Goal: Task Accomplishment & Management: Manage account settings

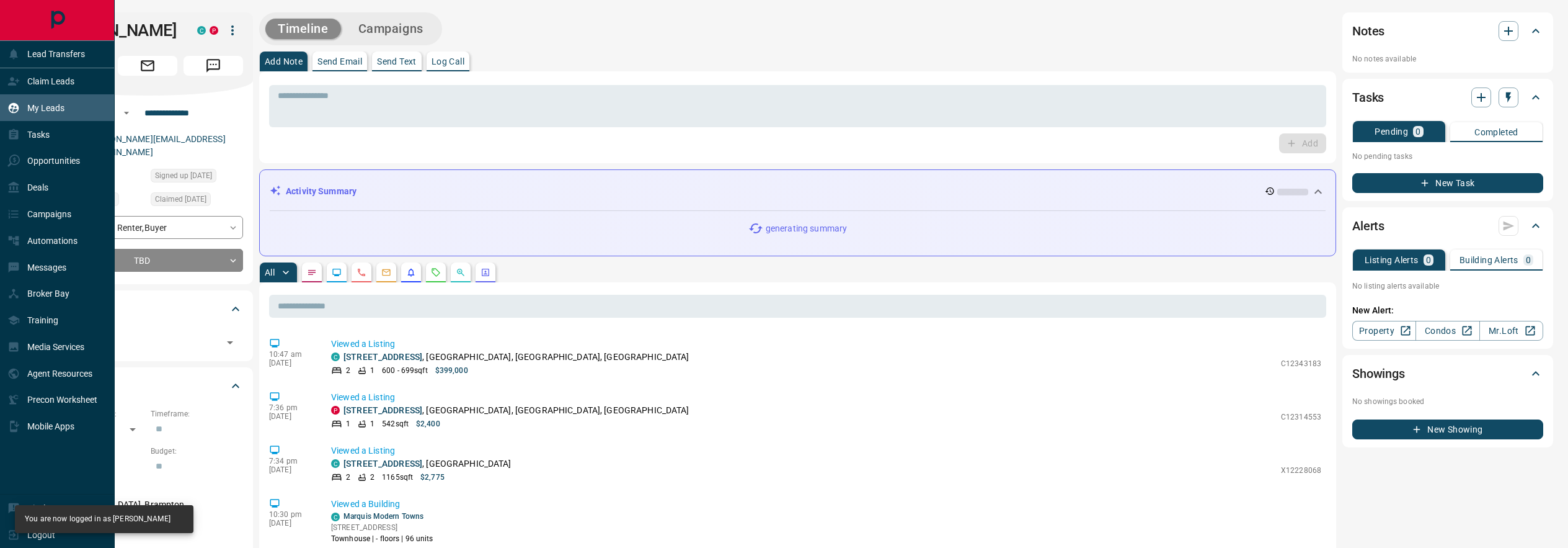
click at [49, 108] on p "My Leads" at bounding box center [46, 108] width 37 height 10
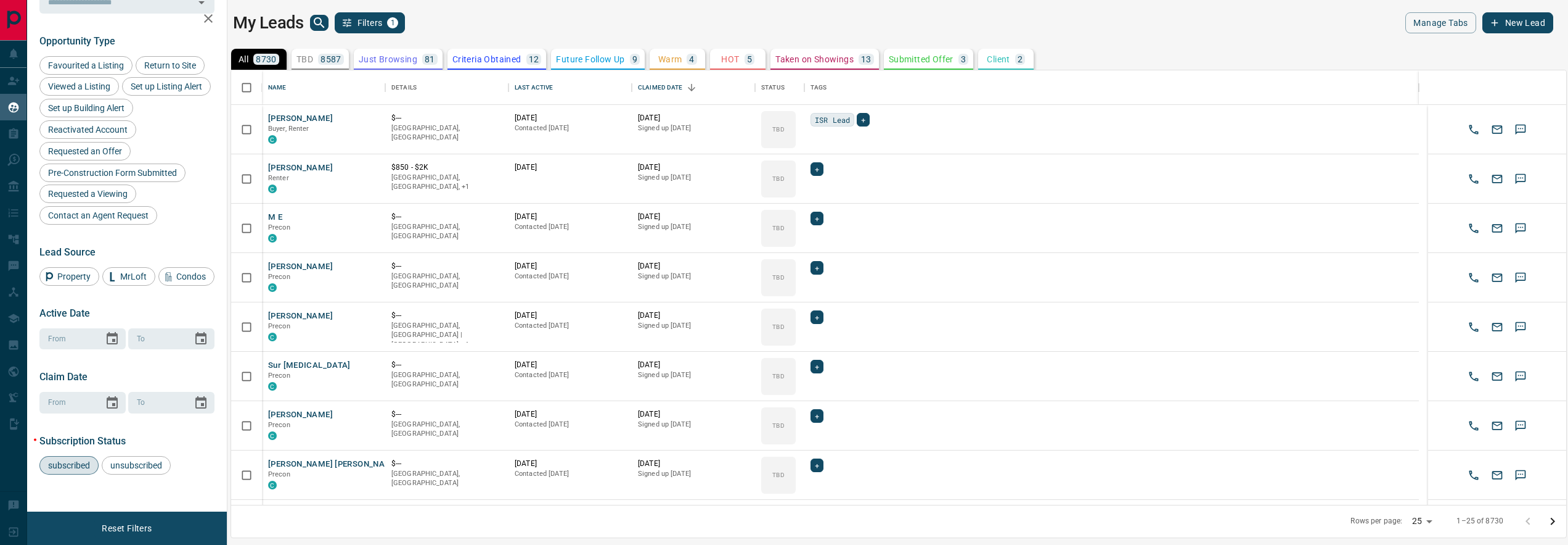
scroll to position [370, 0]
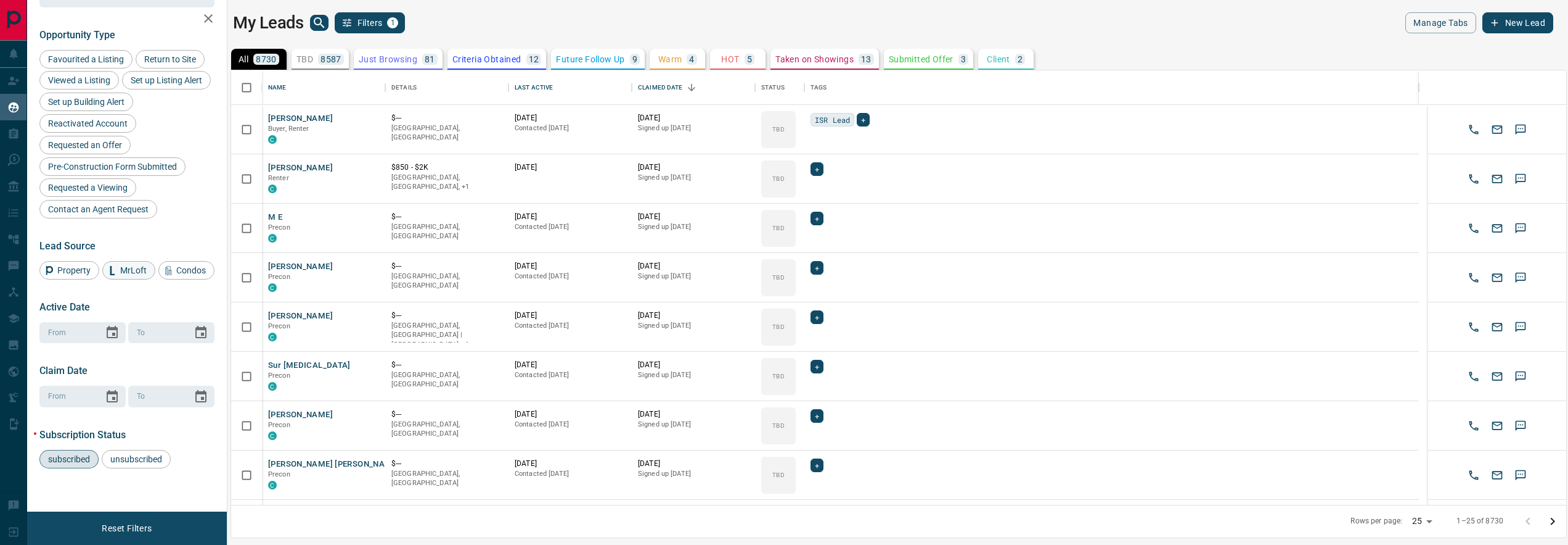
click at [79, 265] on span "Property" at bounding box center [74, 270] width 42 height 10
click at [132, 265] on span "MrLoft" at bounding box center [133, 270] width 35 height 10
click at [172, 272] on span "Condos" at bounding box center [192, 270] width 38 height 10
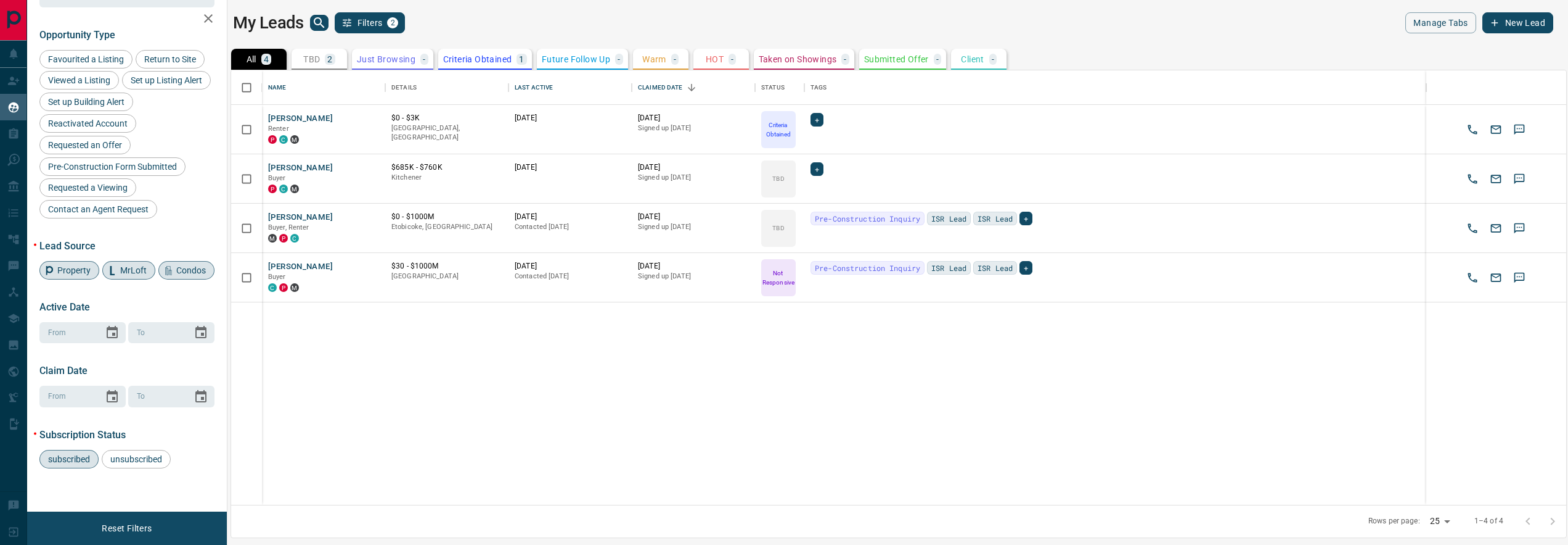
click at [172, 273] on span "Condos" at bounding box center [192, 270] width 38 height 10
click at [129, 265] on span "MrLoft" at bounding box center [133, 270] width 35 height 10
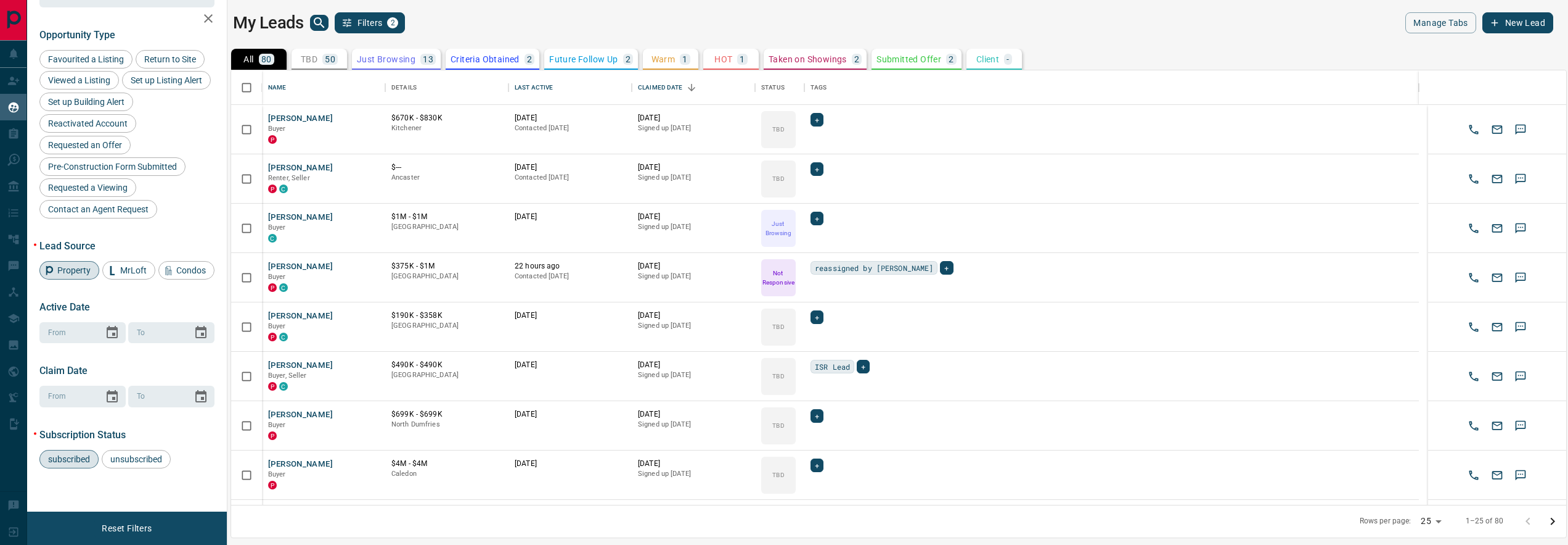
drag, startPoint x: 69, startPoint y: 271, endPoint x: 67, endPoint y: 258, distance: 13.2
click at [172, 271] on span "Condos" at bounding box center [192, 270] width 38 height 10
click at [68, 265] on span "Property" at bounding box center [74, 270] width 42 height 10
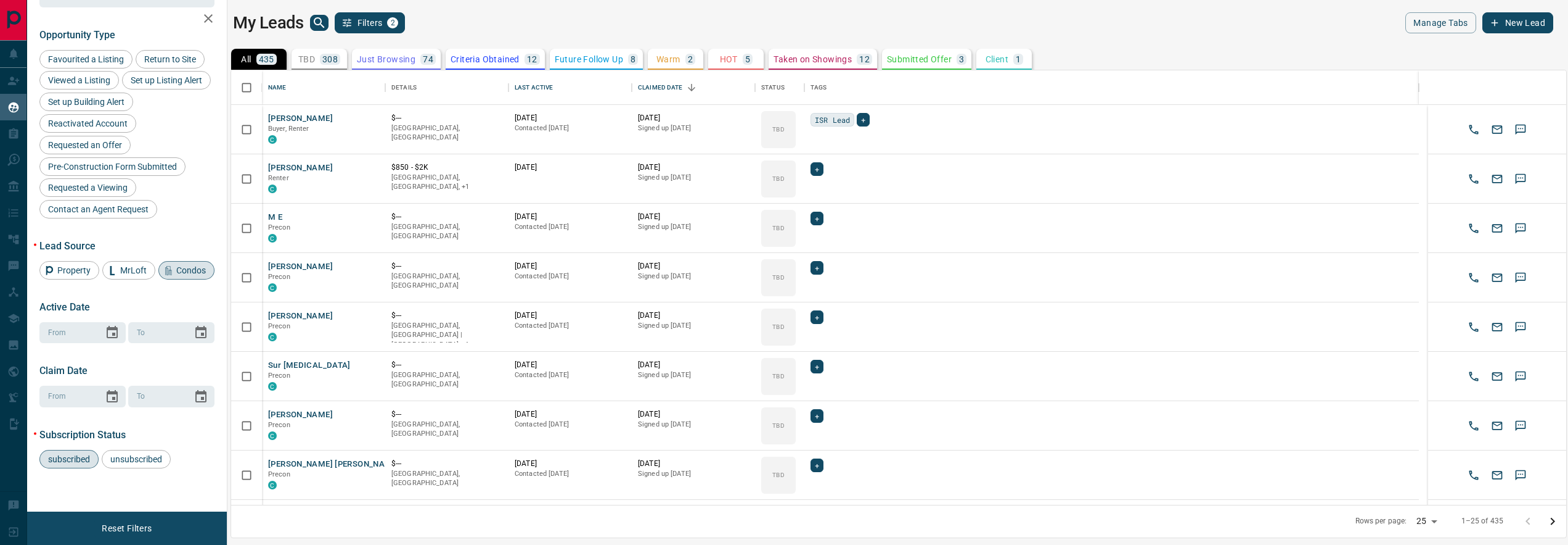
drag, startPoint x: 117, startPoint y: 251, endPoint x: 73, endPoint y: 272, distance: 48.8
click at [117, 265] on span "MrLoft" at bounding box center [133, 270] width 35 height 10
click at [172, 272] on span "Condos" at bounding box center [192, 270] width 38 height 10
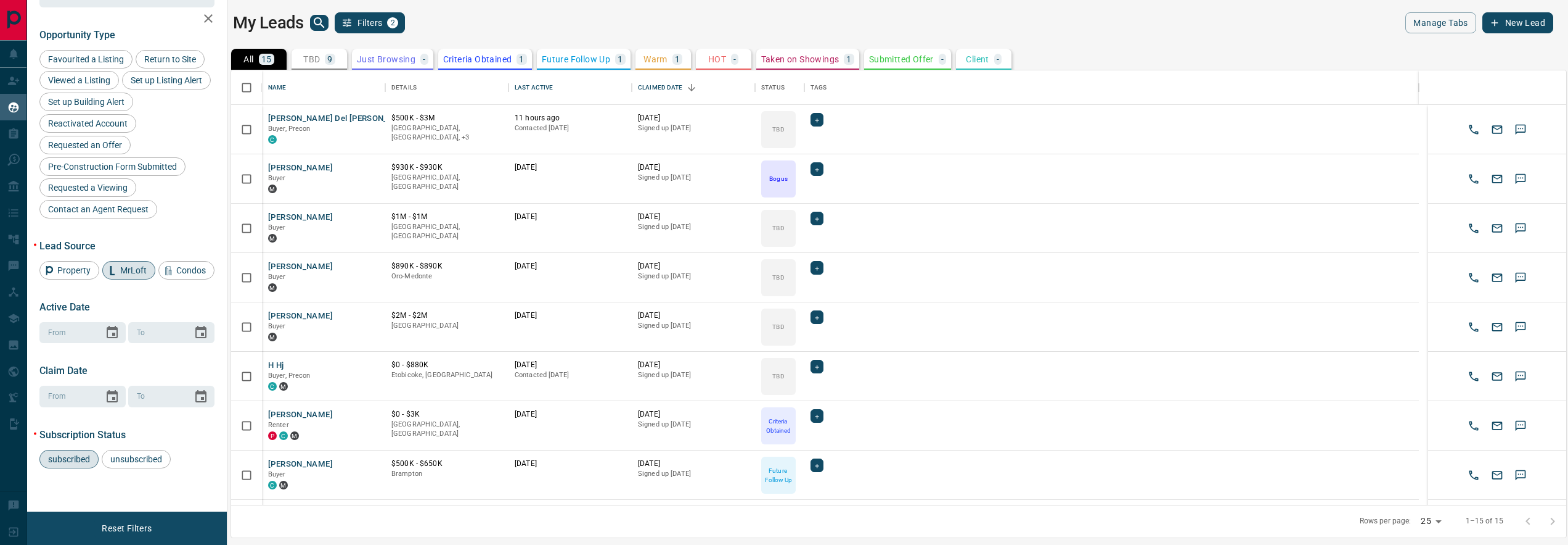
drag, startPoint x: 74, startPoint y: 460, endPoint x: 122, endPoint y: 430, distance: 56.6
click at [74, 460] on span "subscribed" at bounding box center [69, 459] width 51 height 10
click at [67, 265] on span "Property" at bounding box center [74, 270] width 42 height 10
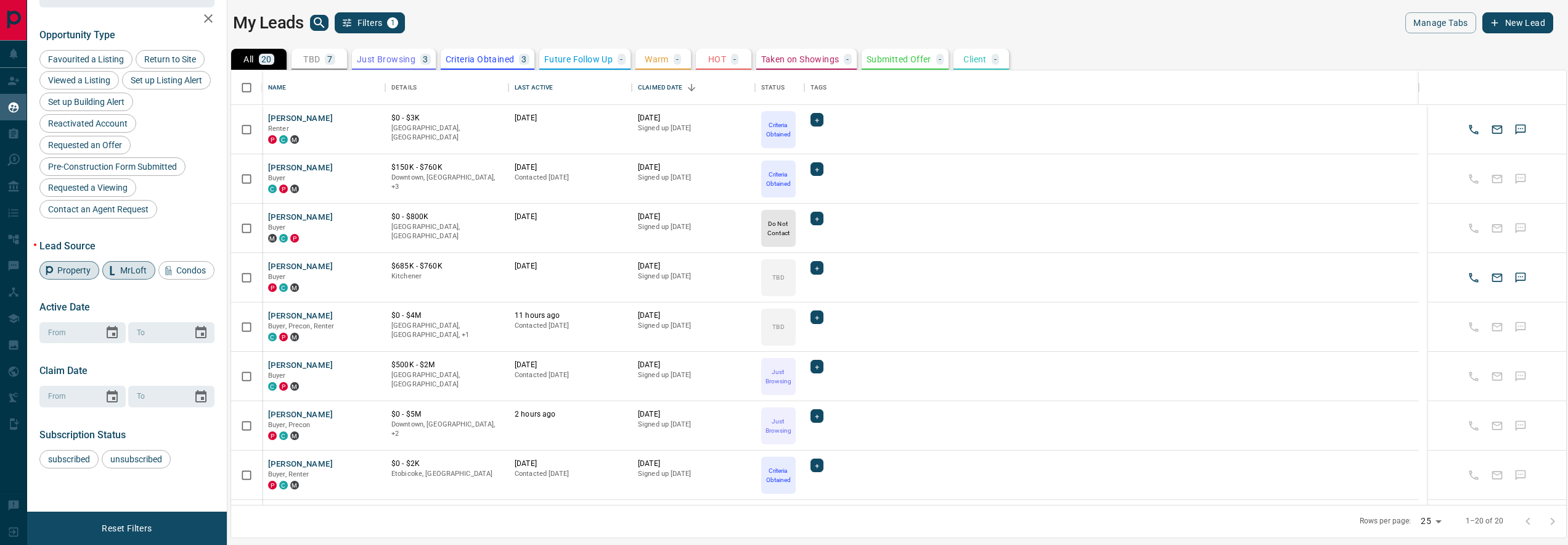
drag, startPoint x: 134, startPoint y: 246, endPoint x: 142, endPoint y: 285, distance: 39.8
click at [134, 265] on span "MrLoft" at bounding box center [133, 270] width 35 height 10
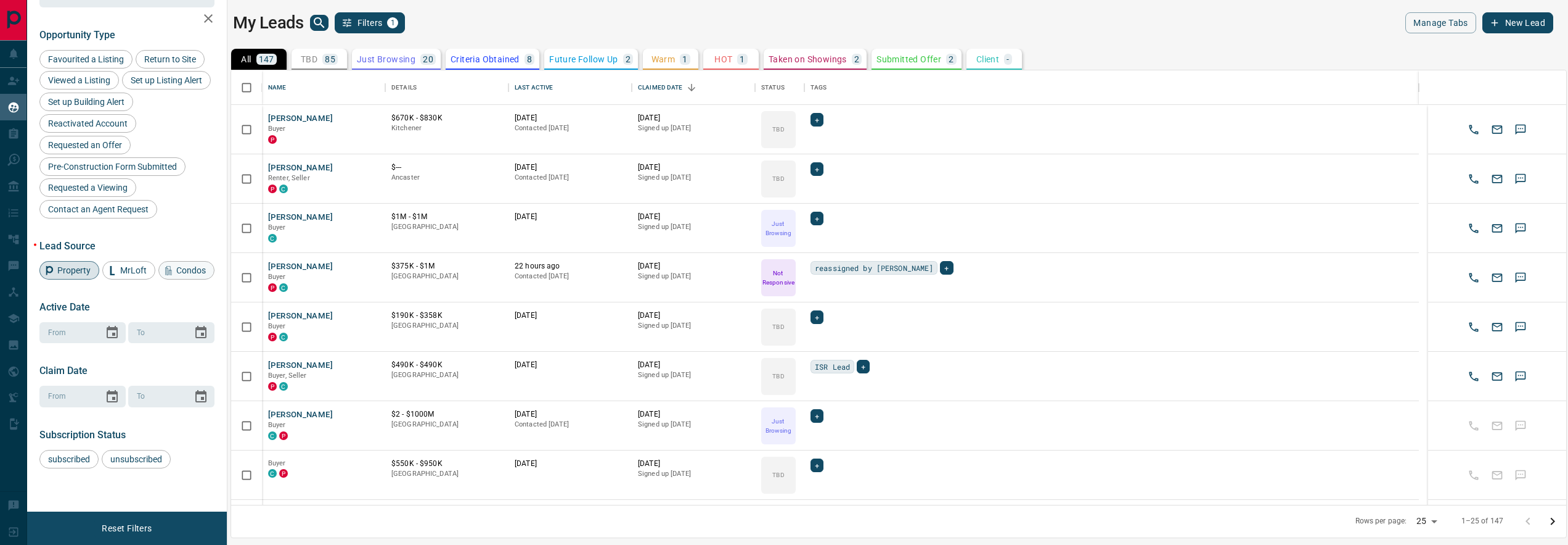
click at [172, 274] on span "Condos" at bounding box center [192, 270] width 38 height 10
drag, startPoint x: 77, startPoint y: 248, endPoint x: 127, endPoint y: 312, distance: 81.2
click at [77, 265] on span "Property" at bounding box center [74, 270] width 42 height 10
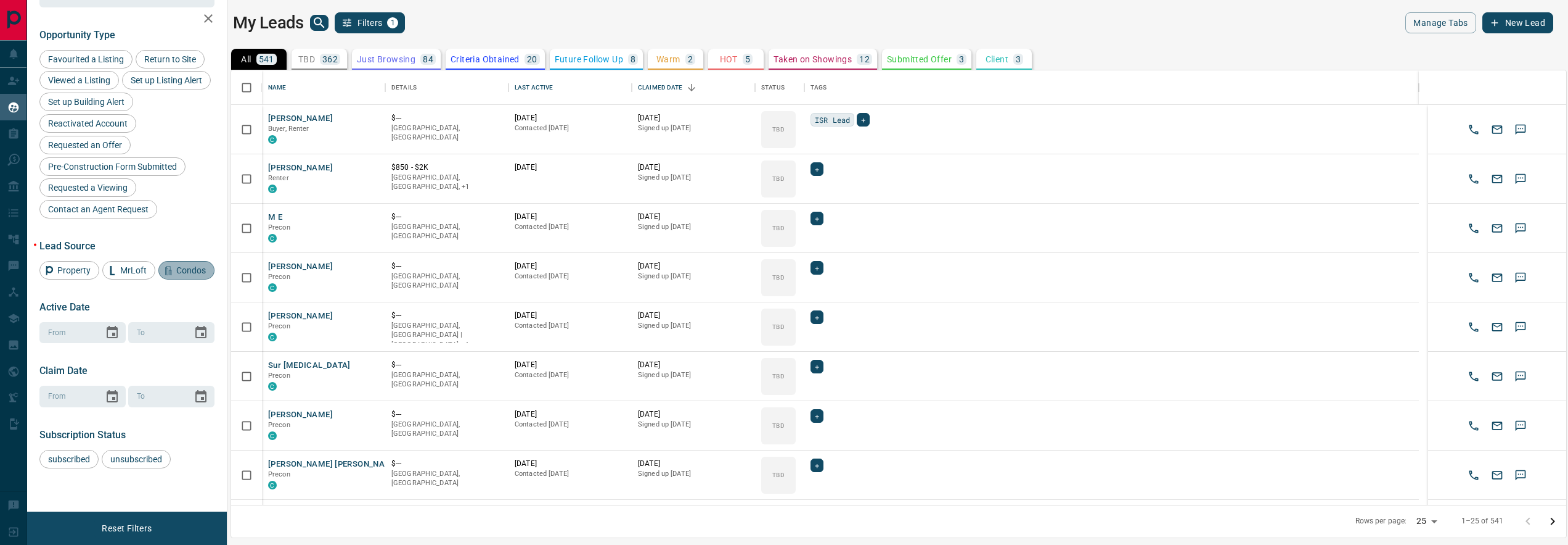
drag, startPoint x: 77, startPoint y: 278, endPoint x: 137, endPoint y: 331, distance: 80.1
click at [158, 278] on div "Condos" at bounding box center [186, 270] width 56 height 18
click at [139, 265] on span "MrLoft" at bounding box center [133, 270] width 35 height 10
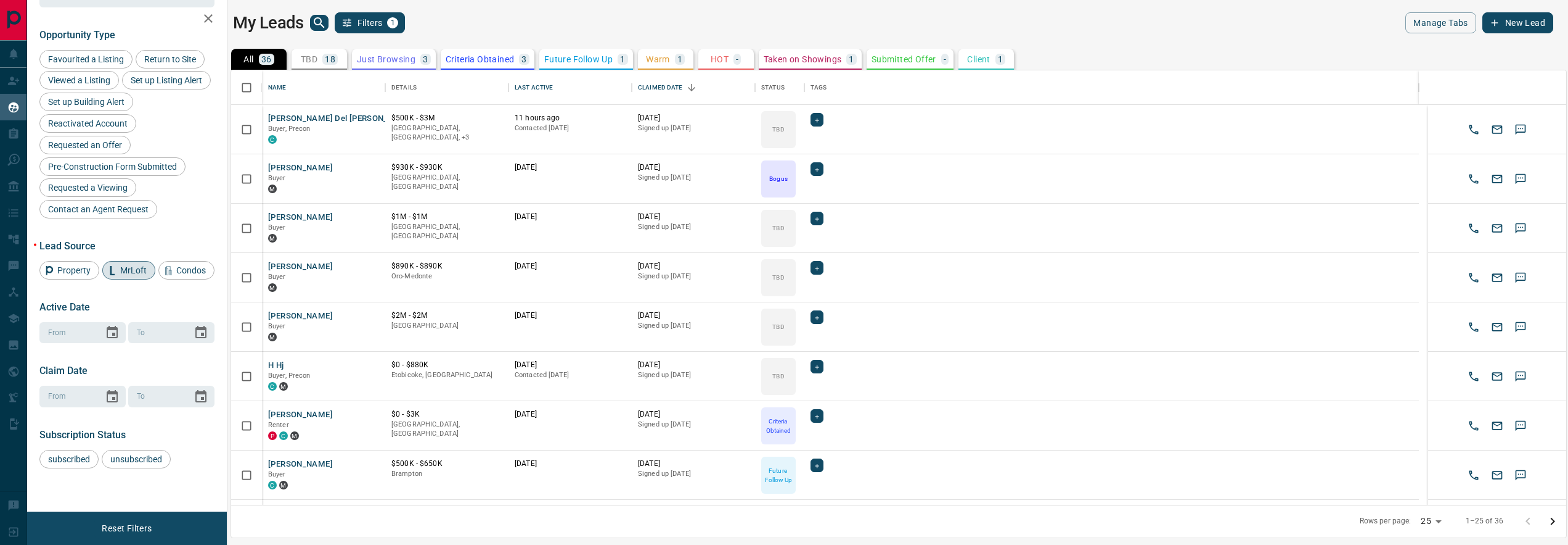
click at [120, 265] on span "MrLoft" at bounding box center [133, 270] width 35 height 10
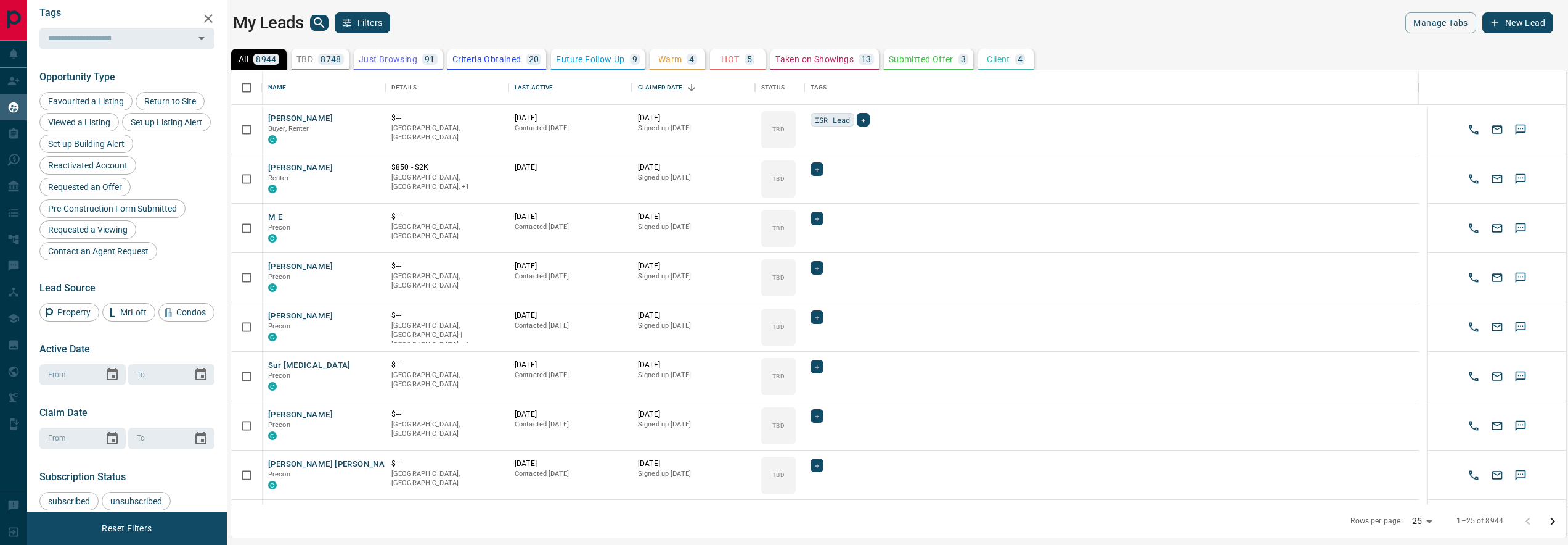
scroll to position [285, 0]
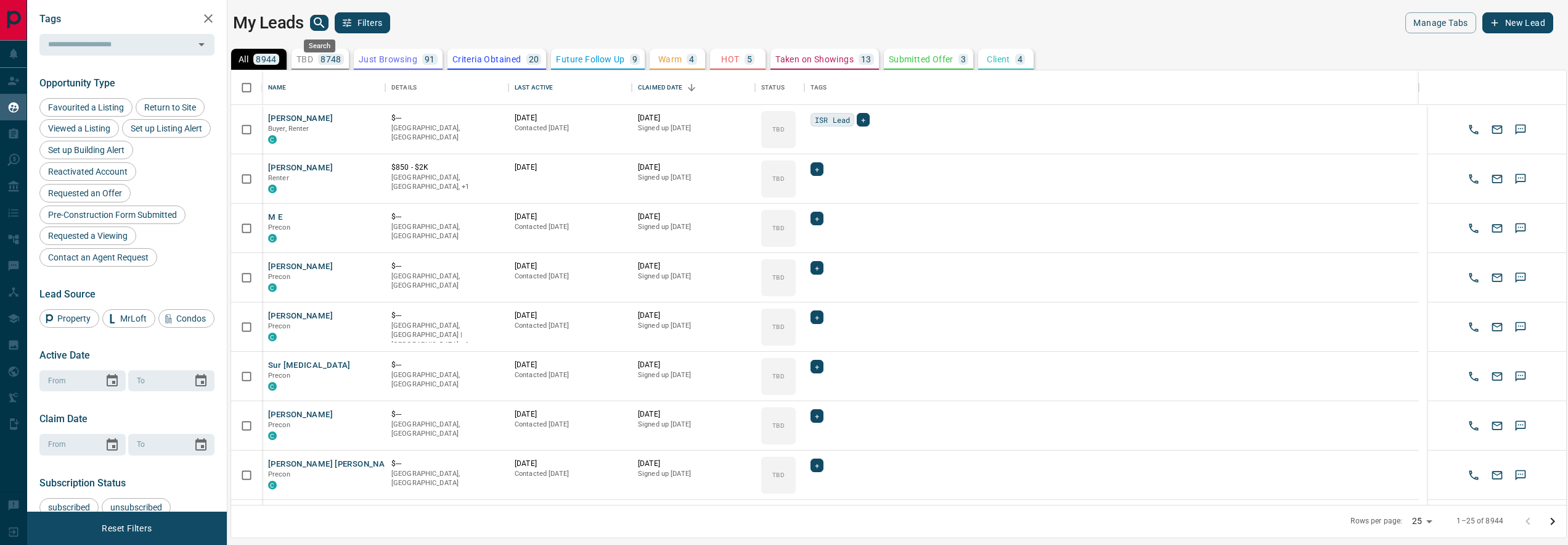
click at [317, 22] on icon "search button" at bounding box center [320, 23] width 15 height 15
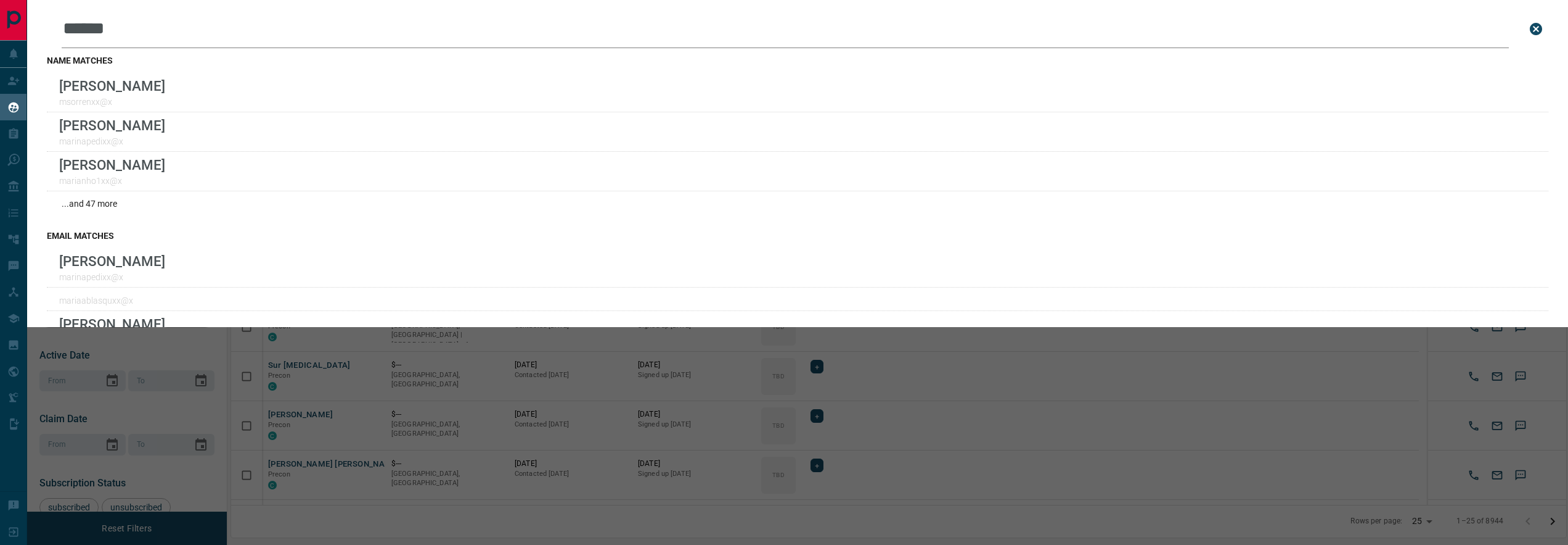
type input "**********"
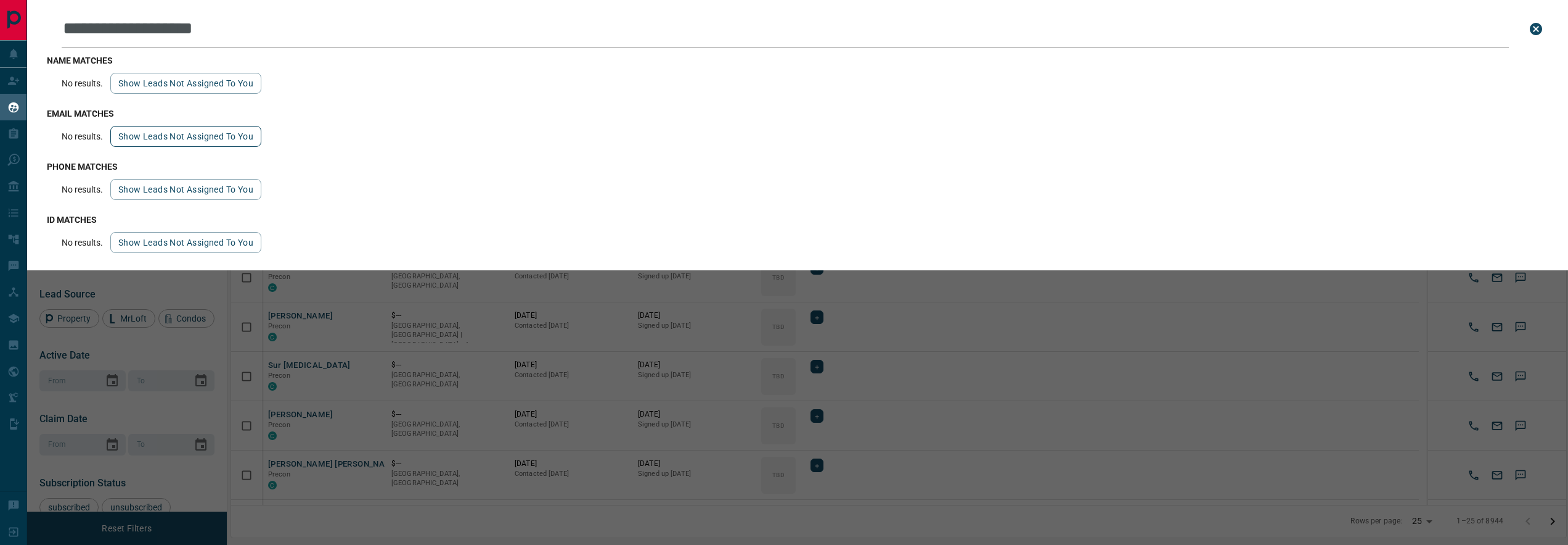
click at [156, 133] on button "Show leads not assigned to you" at bounding box center [186, 136] width 151 height 21
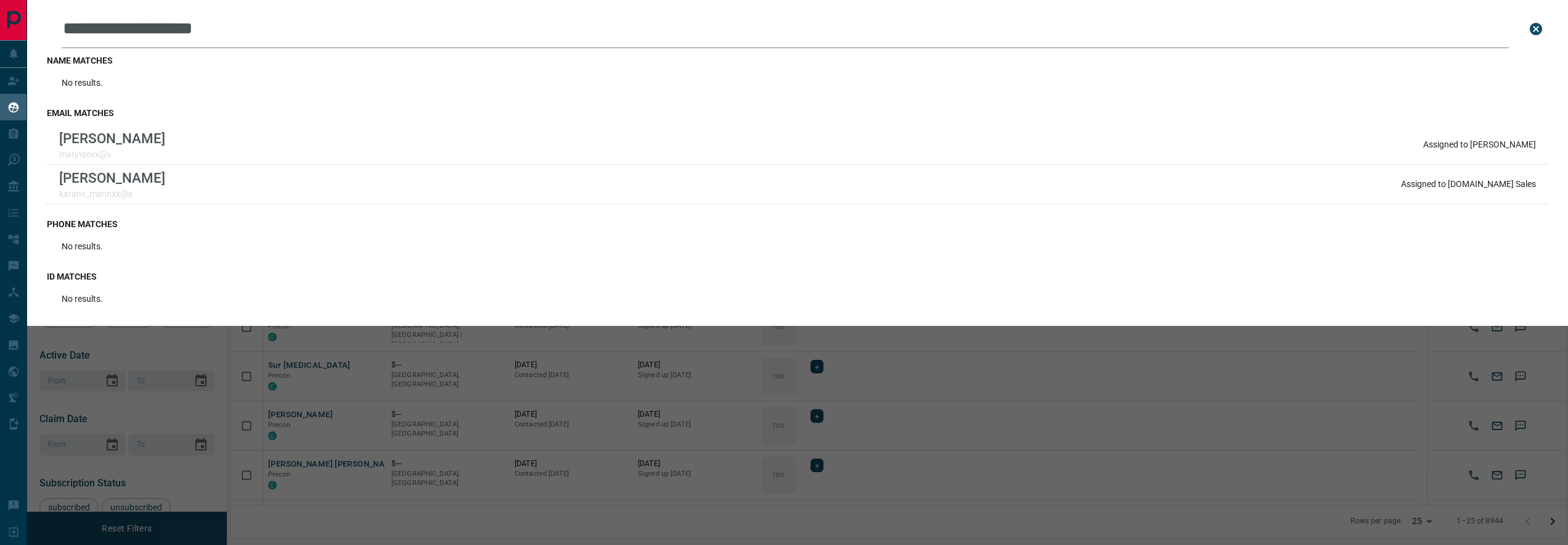
click at [147, 360] on div "**********" at bounding box center [811, 272] width 1568 height 545
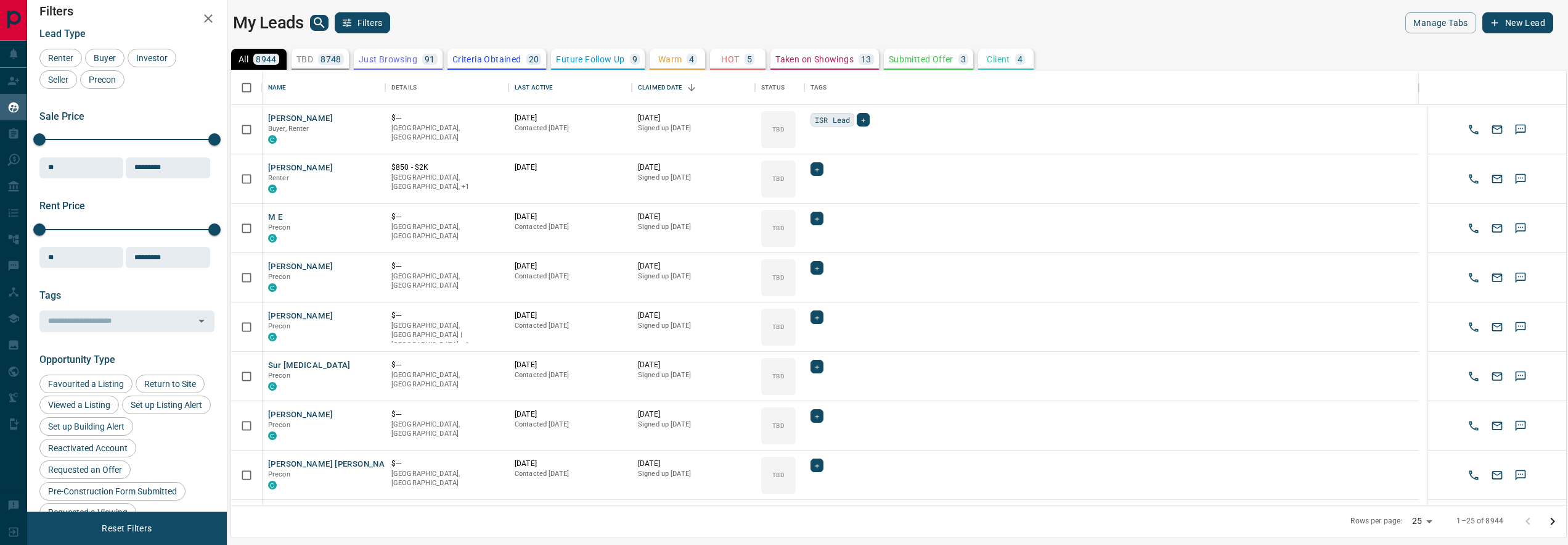
scroll to position [0, 0]
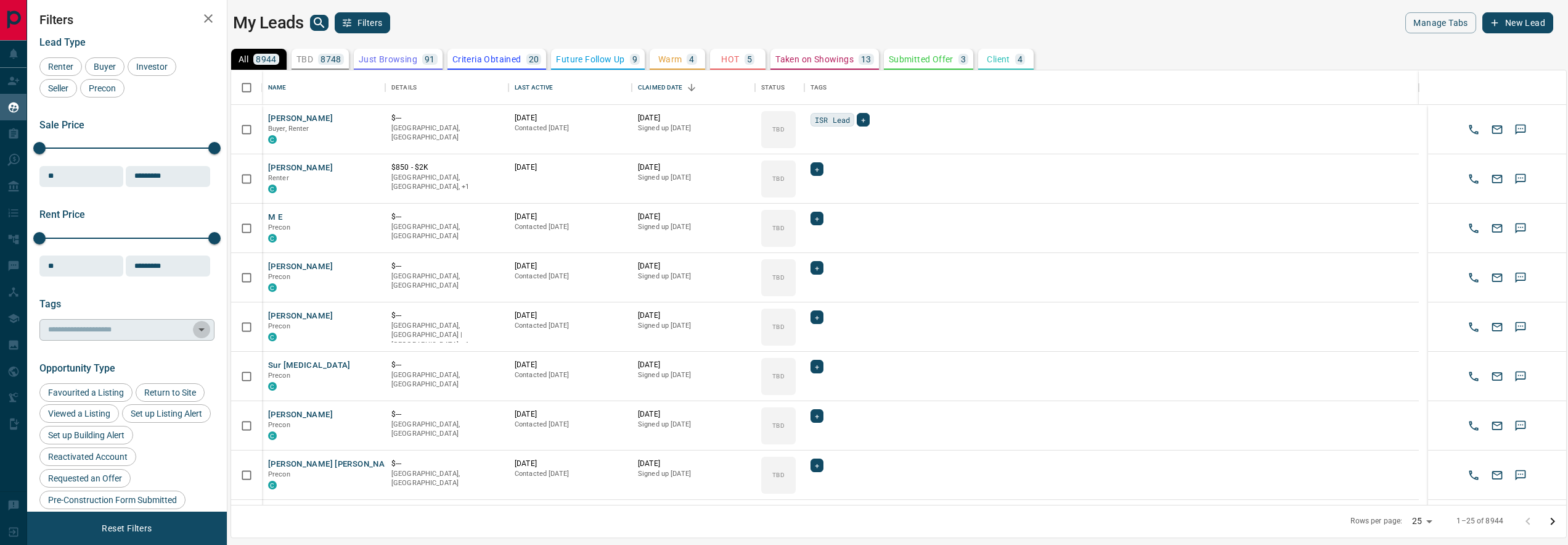
click at [194, 323] on icon "Open" at bounding box center [202, 329] width 15 height 15
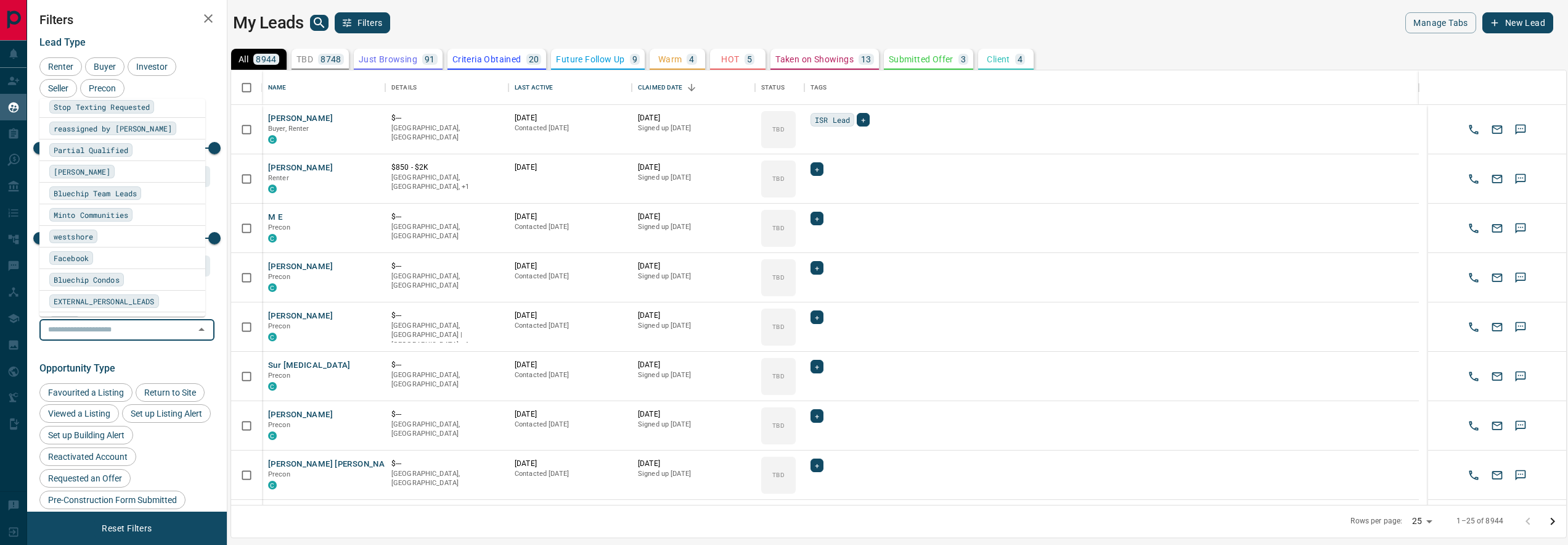
scroll to position [868, 0]
click at [90, 195] on span "Bluechip Team Leads" at bounding box center [95, 195] width 83 height 12
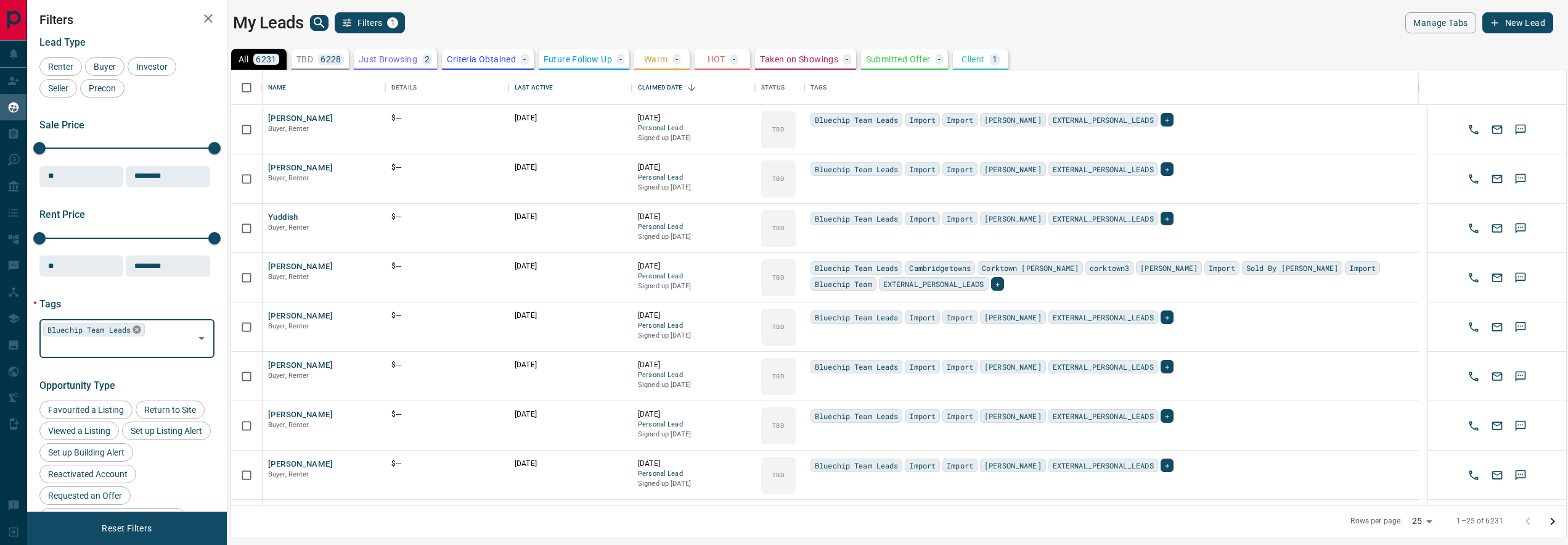
click at [139, 326] on icon at bounding box center [137, 330] width 8 height 8
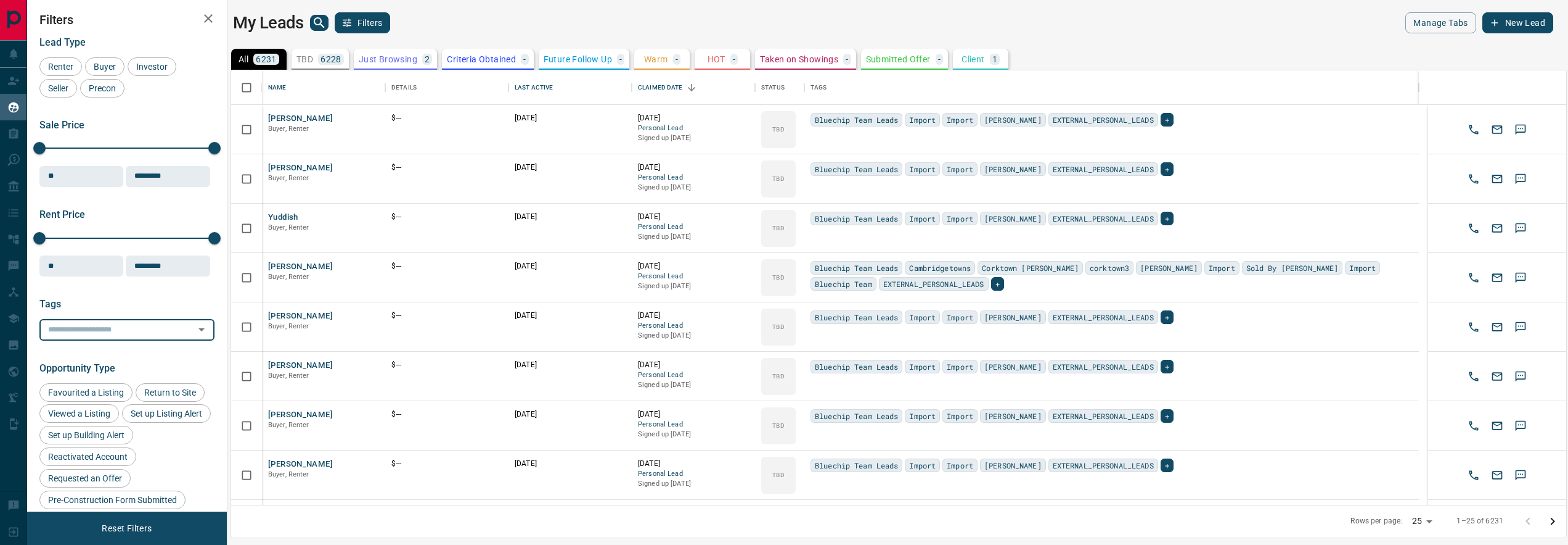
click at [194, 327] on icon "Open" at bounding box center [202, 329] width 15 height 15
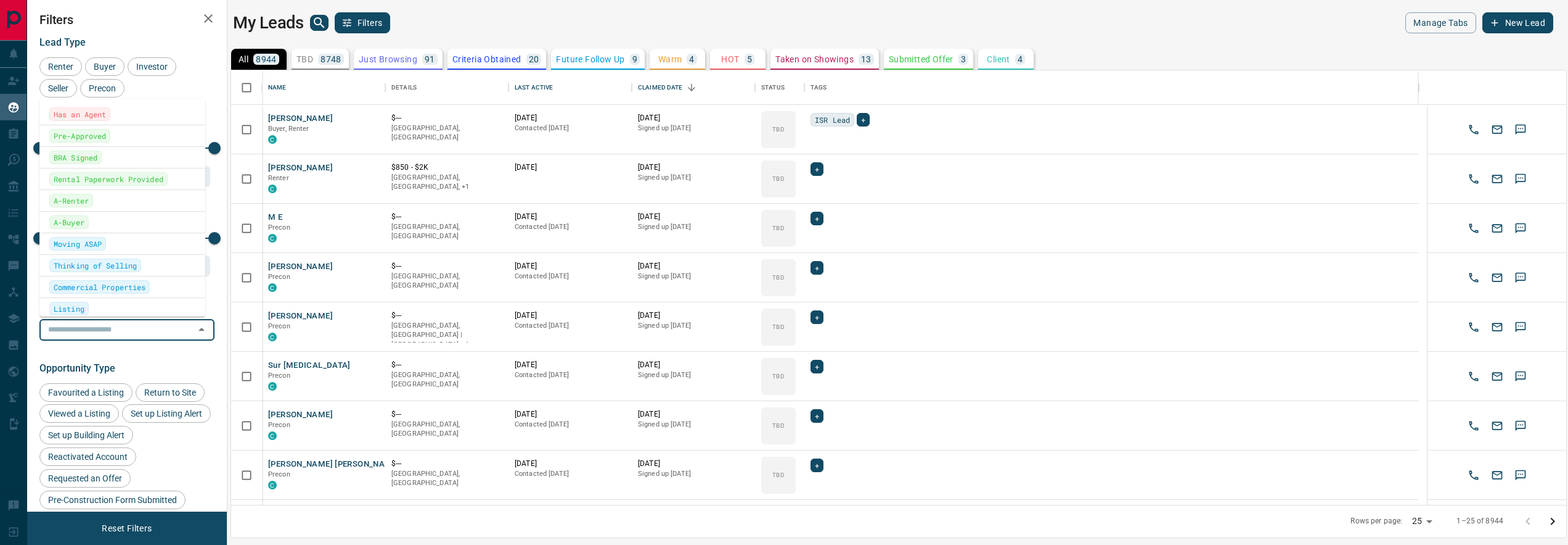
click at [366, 19] on button "Filters" at bounding box center [362, 22] width 56 height 21
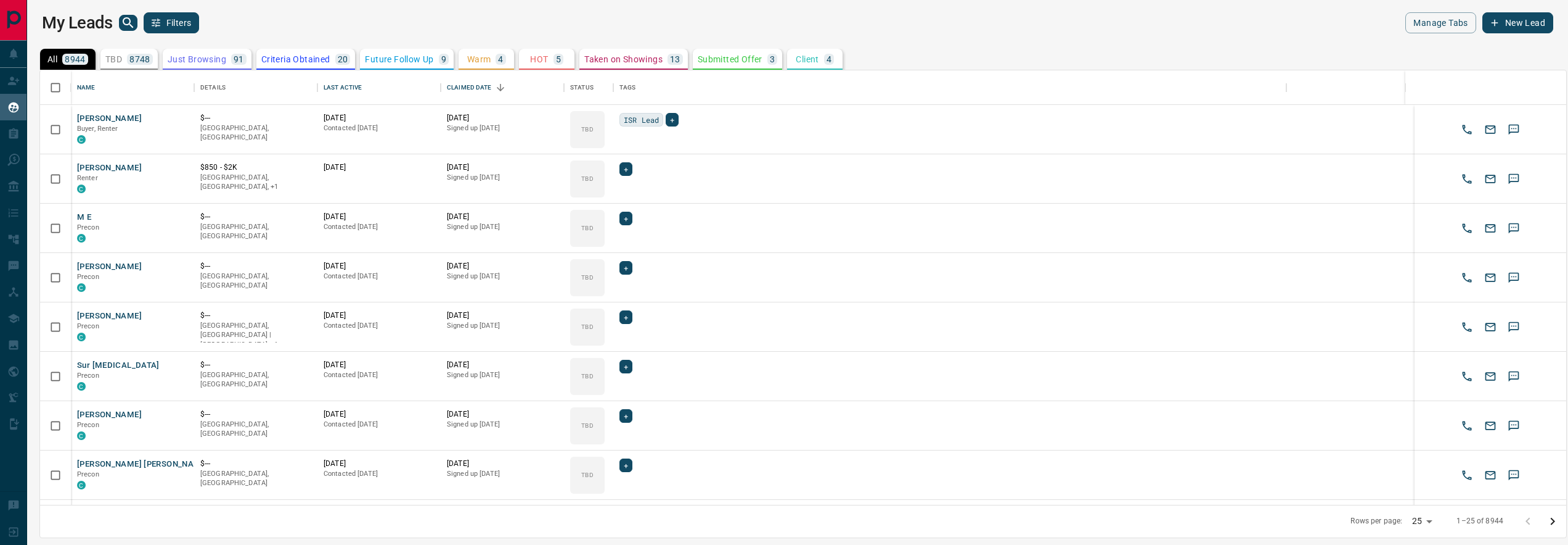
scroll to position [425, 1517]
click at [174, 22] on button "Filters" at bounding box center [171, 22] width 56 height 21
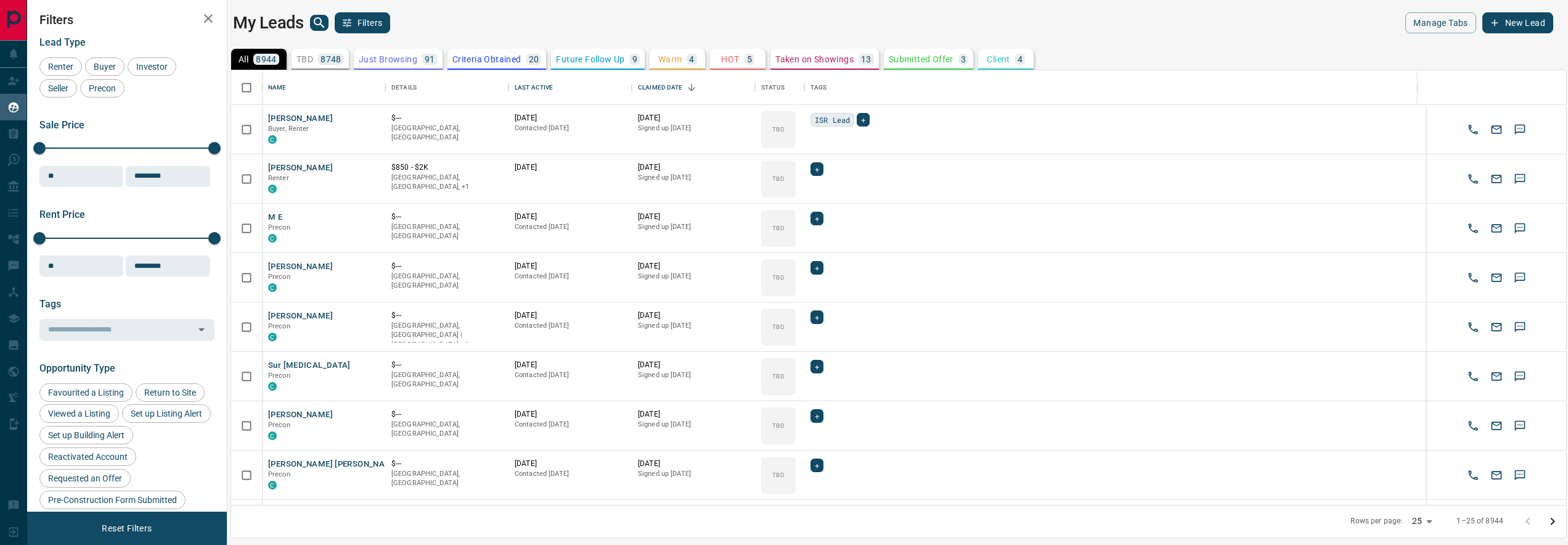
scroll to position [425, 1326]
click at [182, 328] on div "​" at bounding box center [127, 329] width 175 height 21
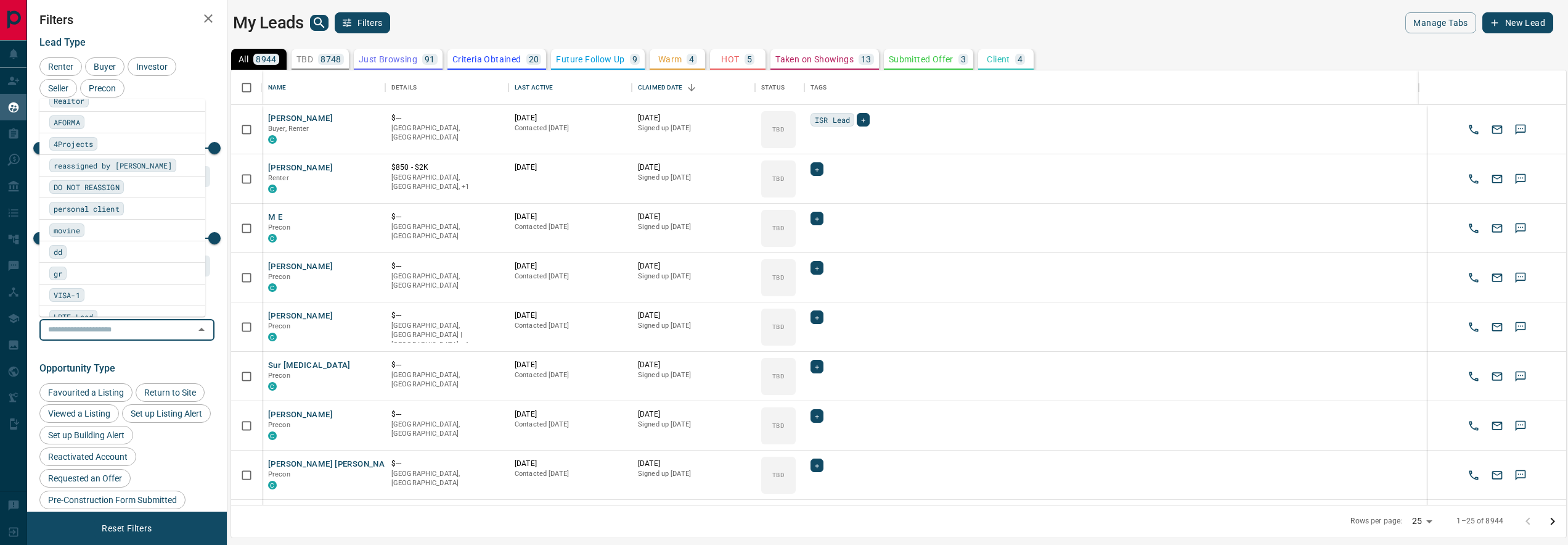
scroll to position [651, 0]
click at [96, 108] on span "personal client" at bounding box center [86, 111] width 66 height 12
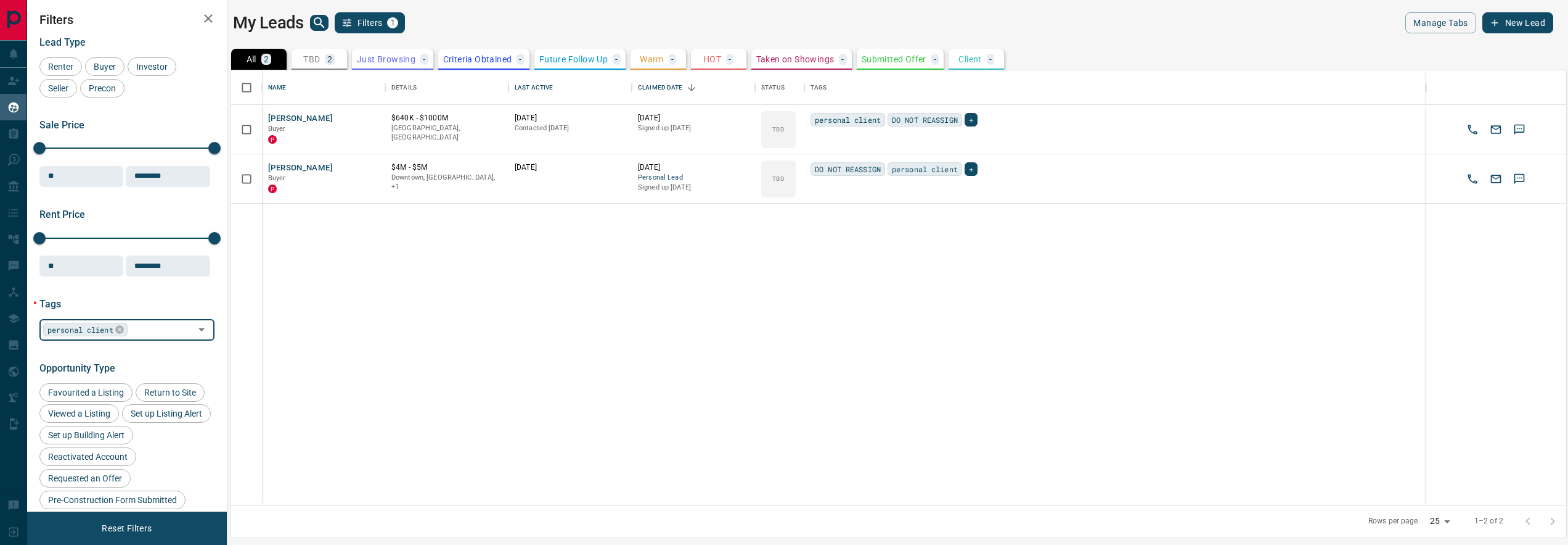
click at [124, 324] on icon at bounding box center [120, 329] width 10 height 10
click at [194, 328] on icon "Open" at bounding box center [202, 329] width 15 height 15
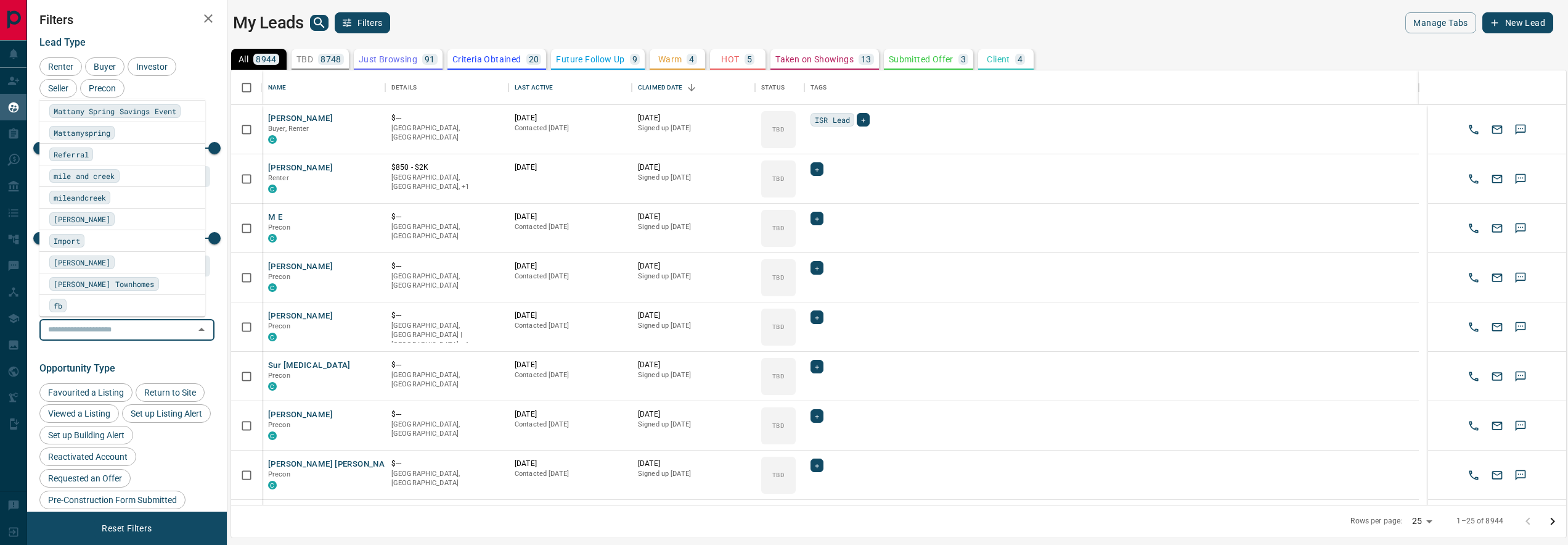
scroll to position [1602, 0]
click at [65, 238] on span "Import" at bounding box center [67, 240] width 27 height 12
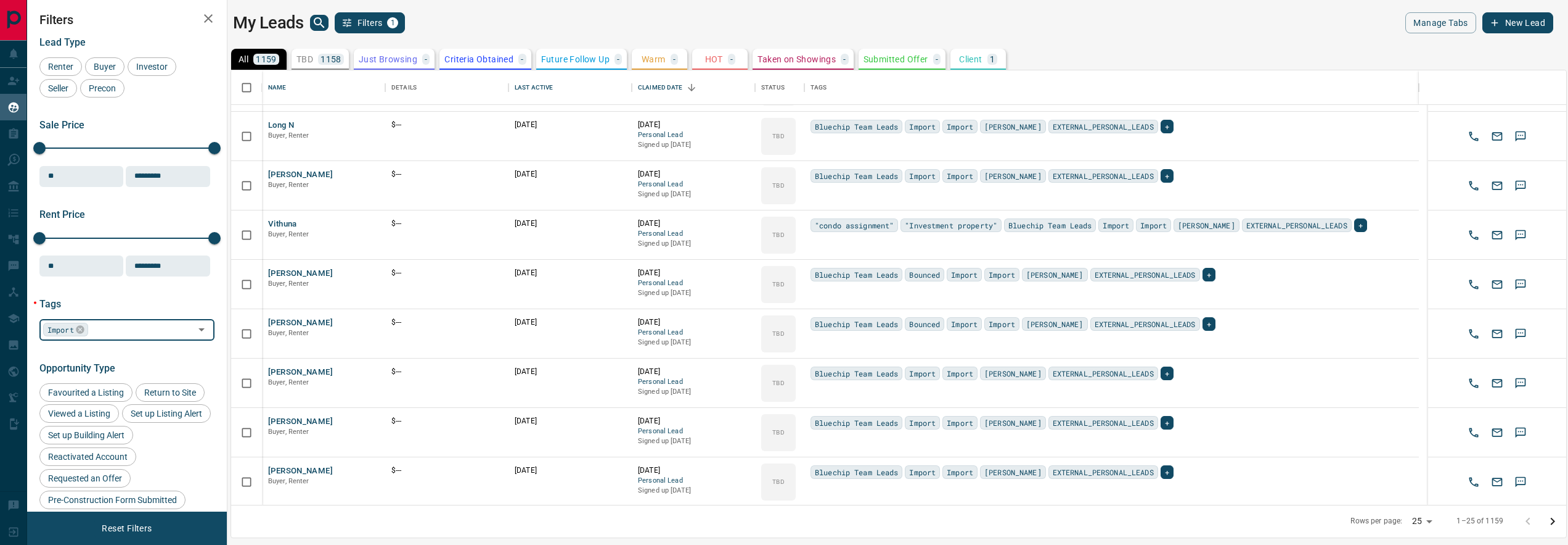
scroll to position [834, 0]
click at [79, 328] on icon at bounding box center [80, 329] width 10 height 10
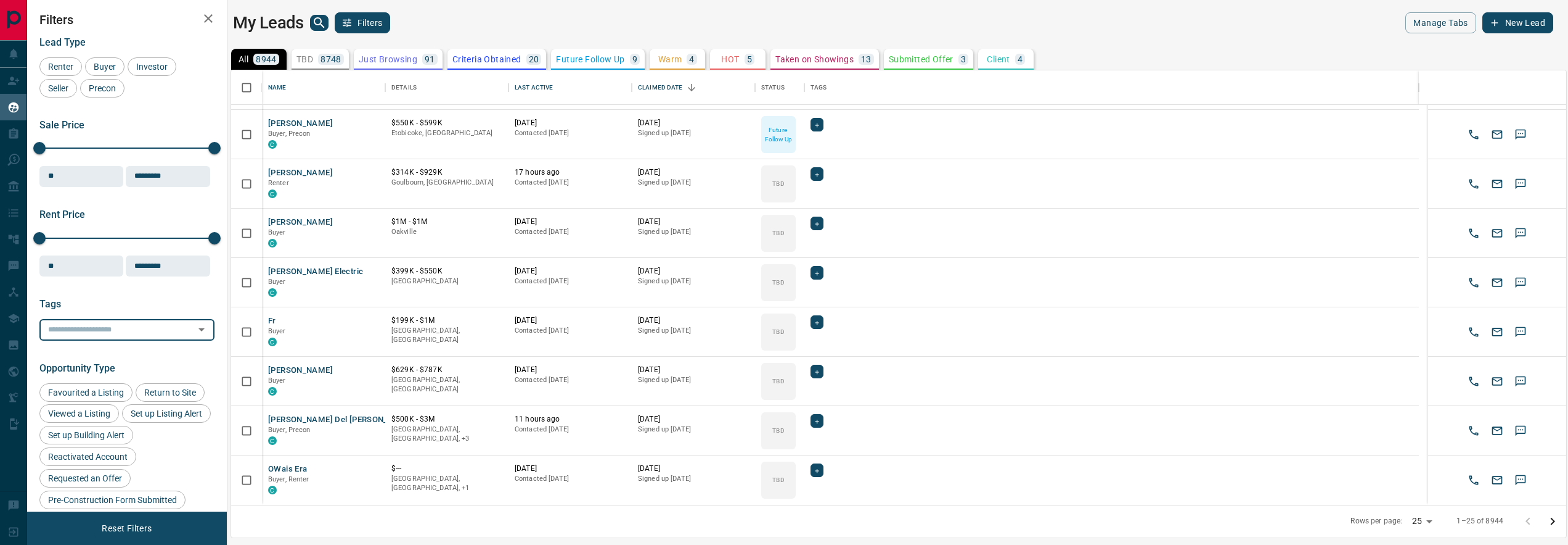
click at [194, 328] on icon "Open" at bounding box center [202, 329] width 15 height 15
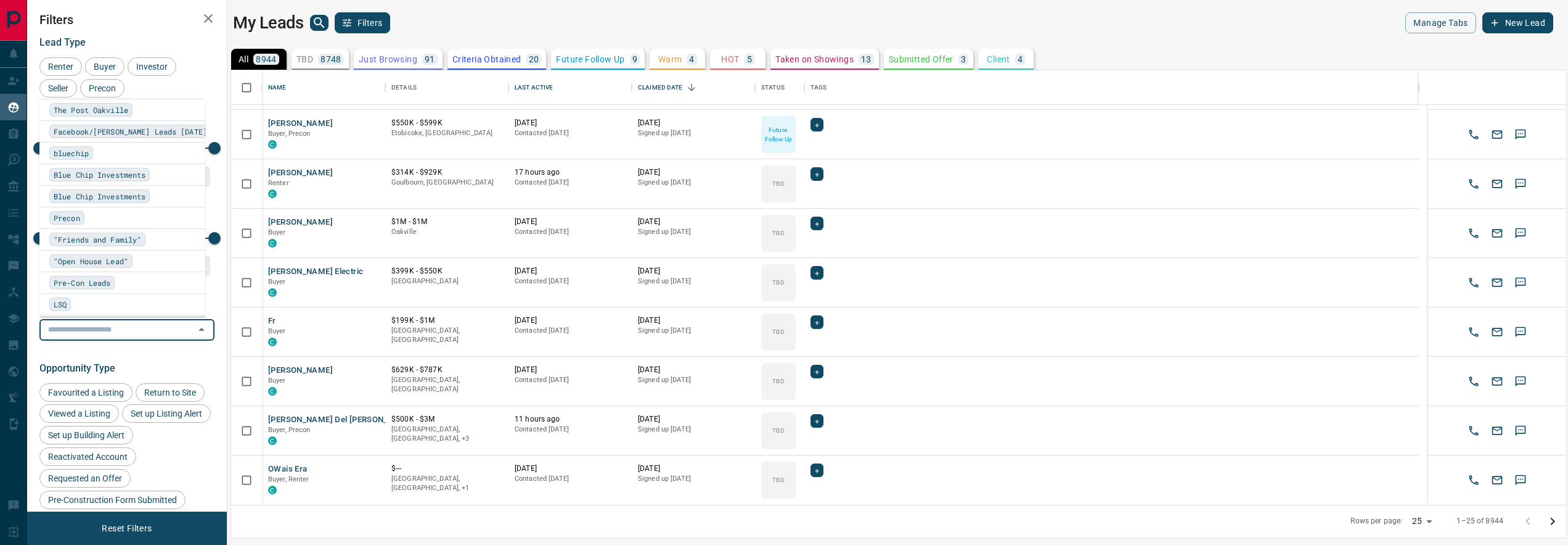
scroll to position [3591, 0]
click at [102, 234] on span ""Friends and Family"" at bounding box center [97, 237] width 87 height 12
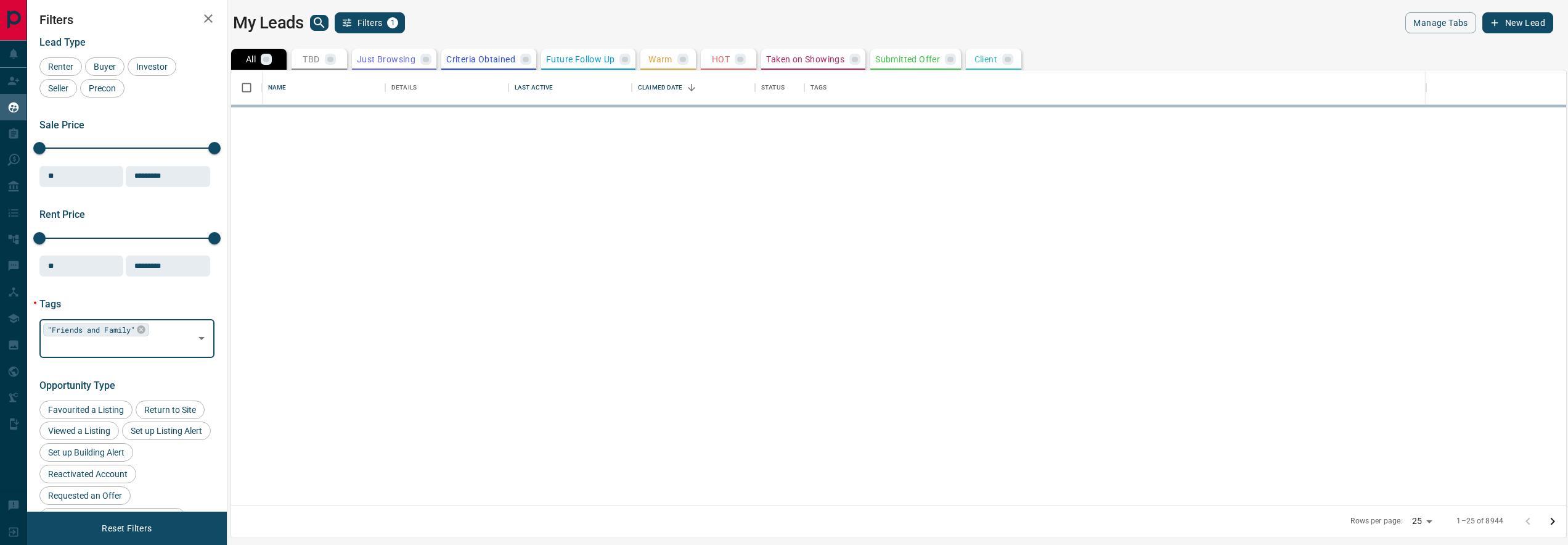
scroll to position [0, 0]
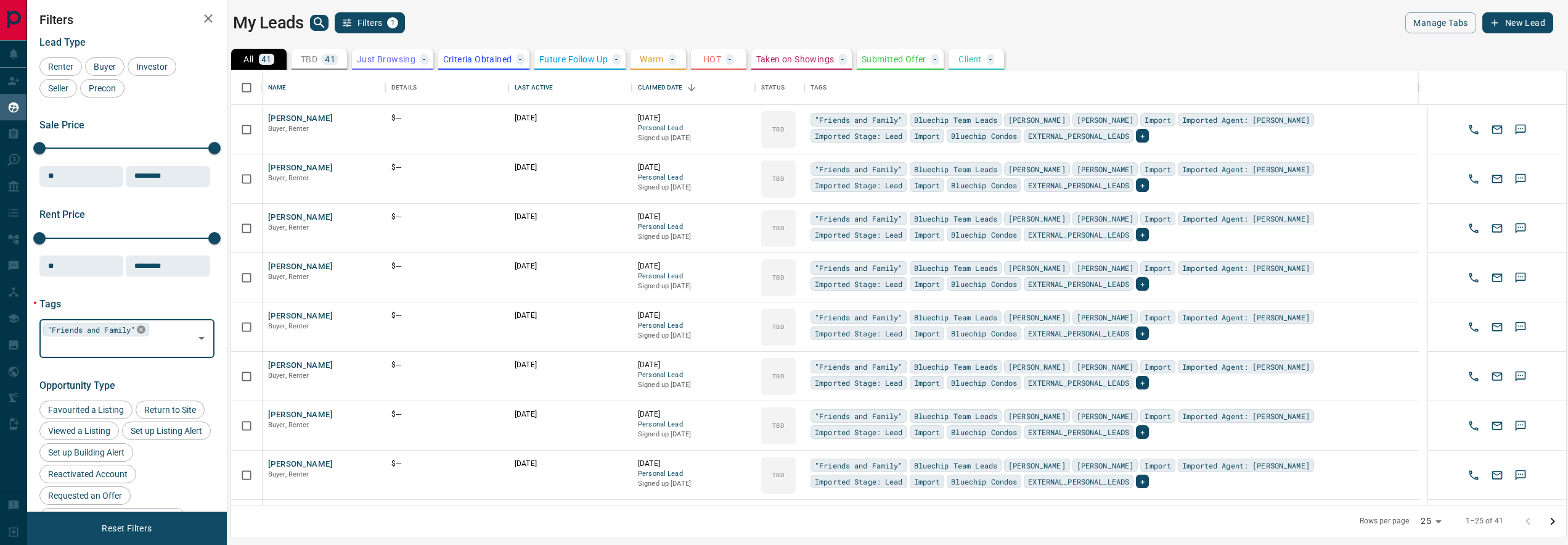
click at [142, 326] on icon at bounding box center [142, 329] width 10 height 10
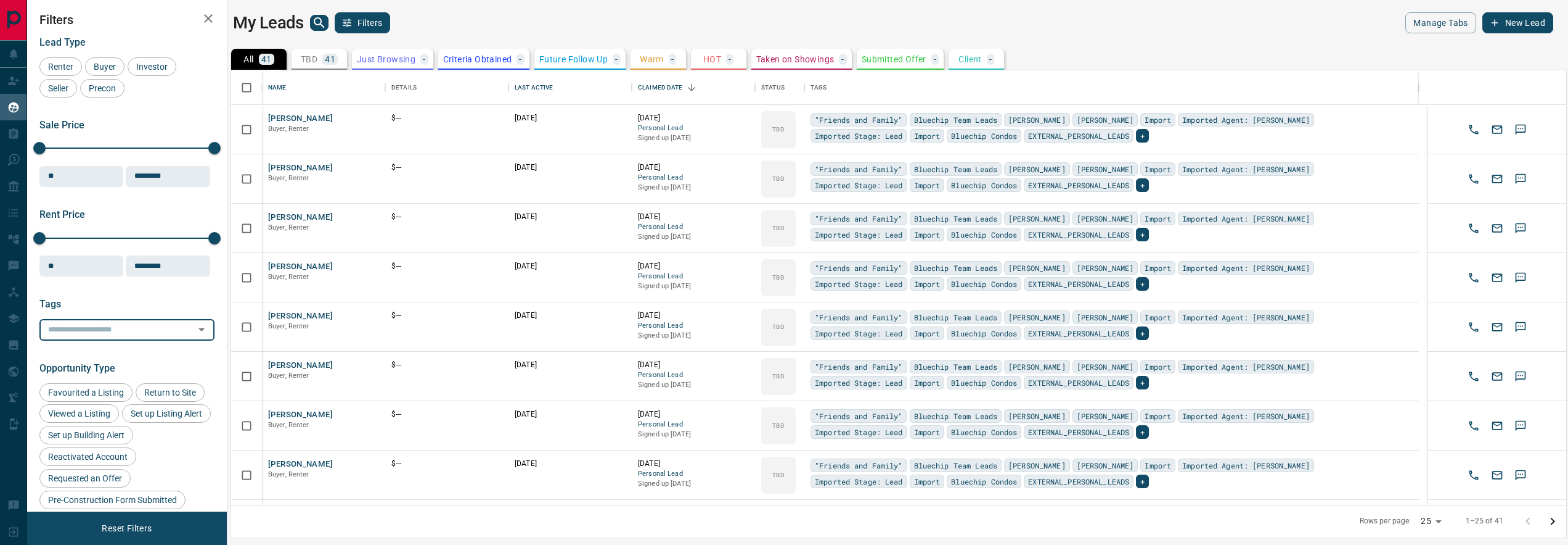
click at [157, 325] on input "text" at bounding box center [117, 329] width 147 height 13
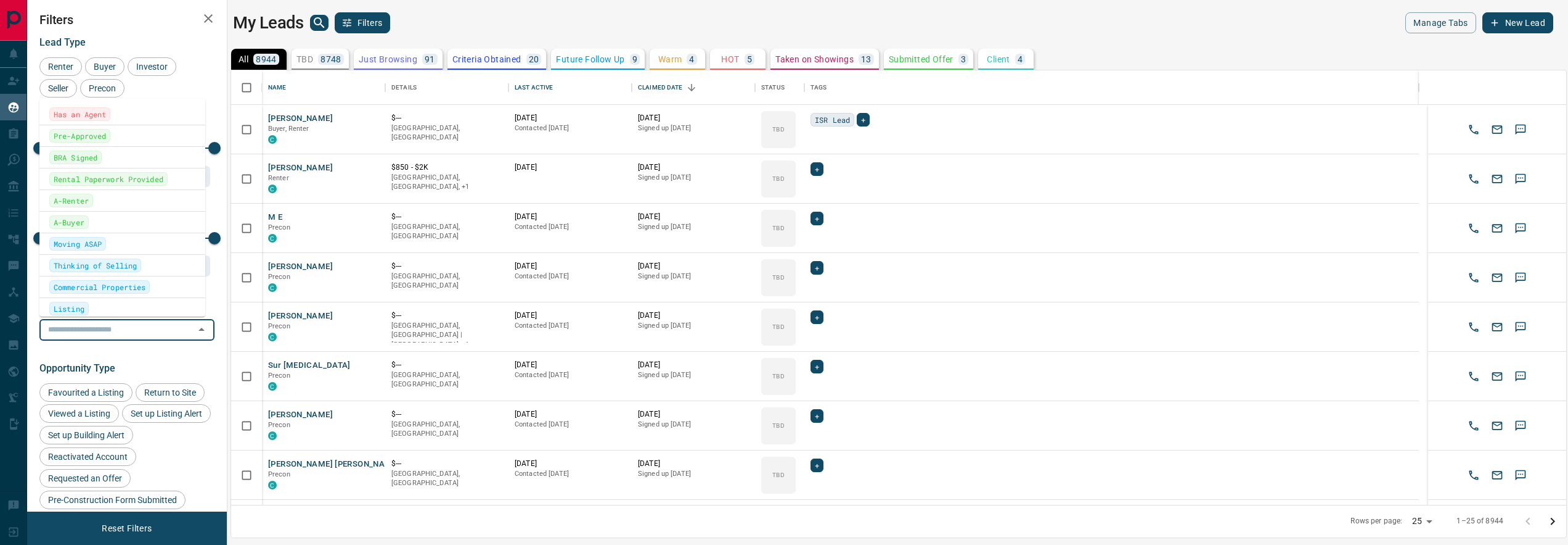
click at [194, 324] on icon "Close" at bounding box center [202, 329] width 15 height 15
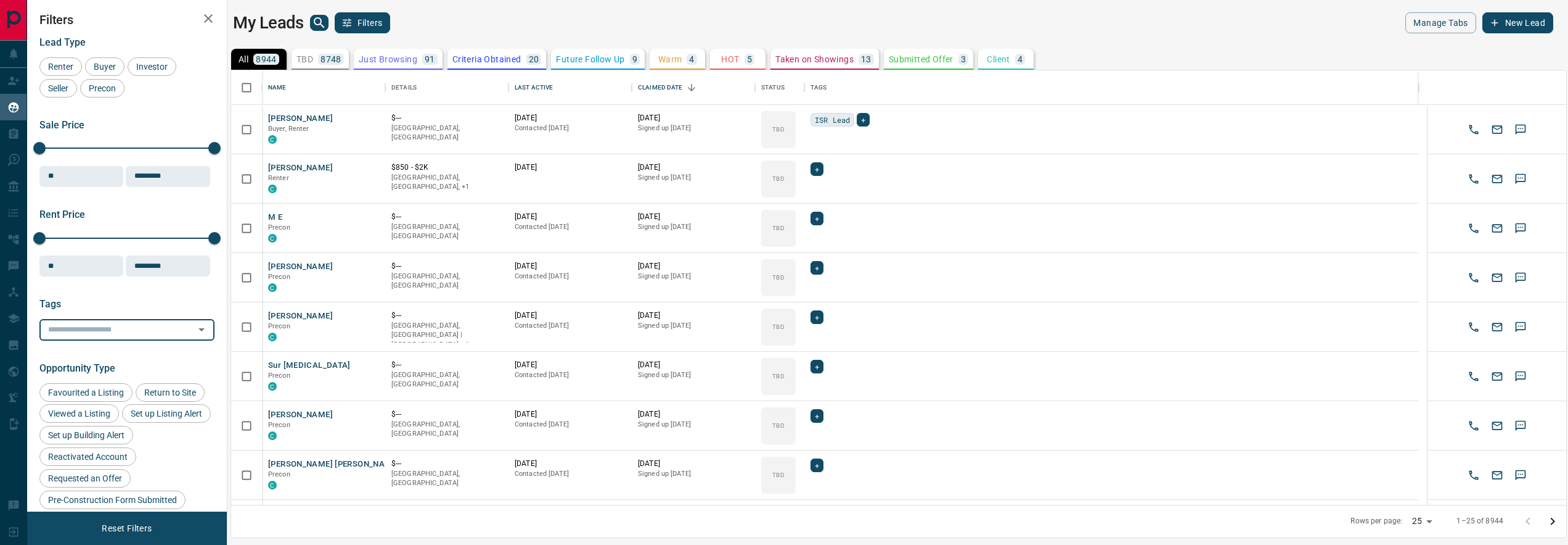
click at [194, 324] on icon "Open" at bounding box center [202, 329] width 15 height 15
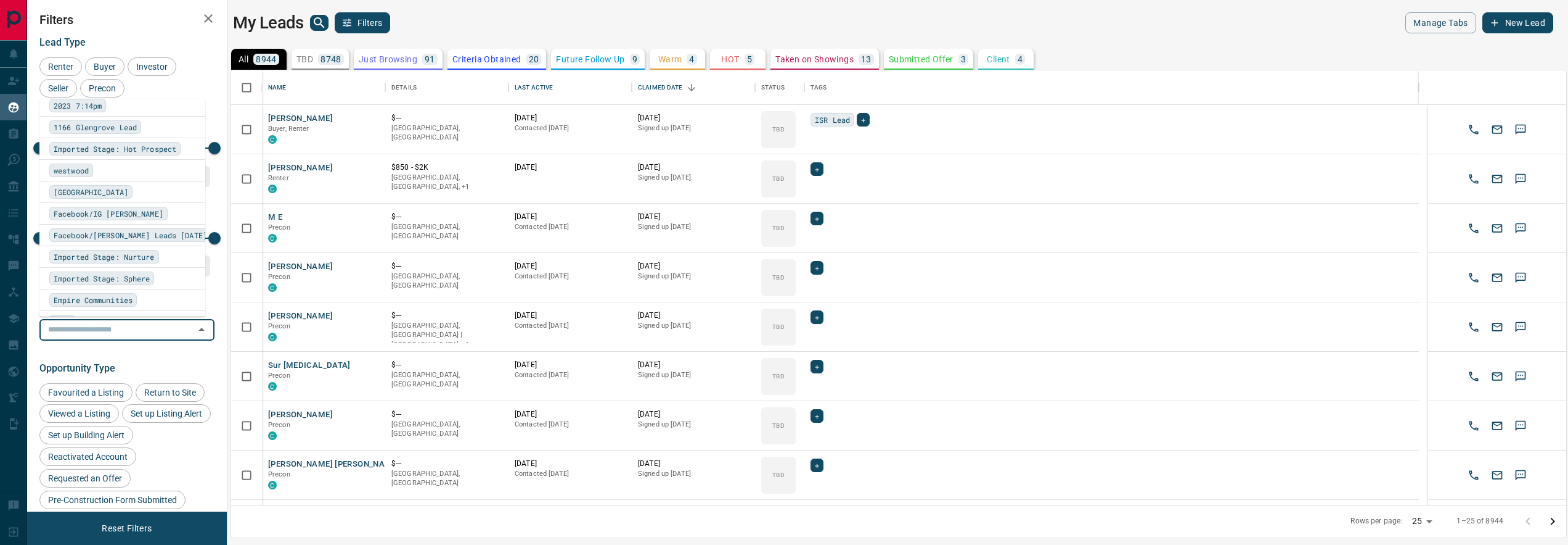
scroll to position [3169, 0]
click at [129, 226] on span "Facebook/[PERSON_NAME] Leads [DATE]" at bounding box center [130, 226] width 153 height 12
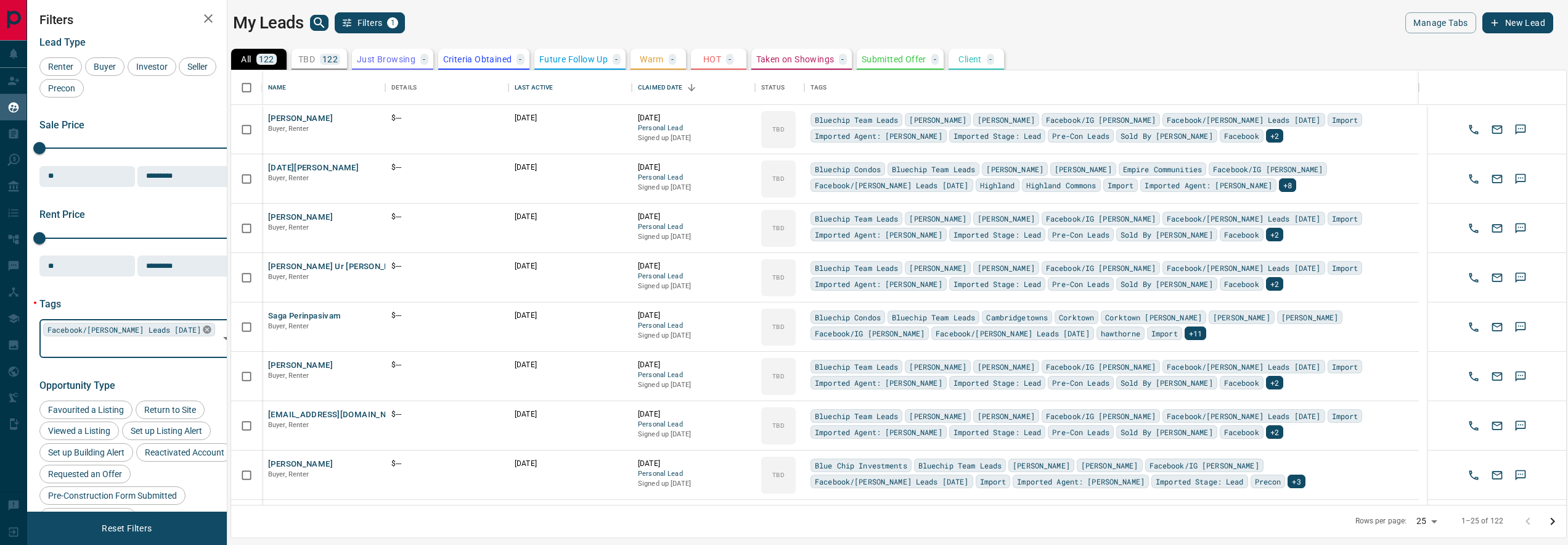
click at [205, 326] on icon at bounding box center [207, 330] width 8 height 8
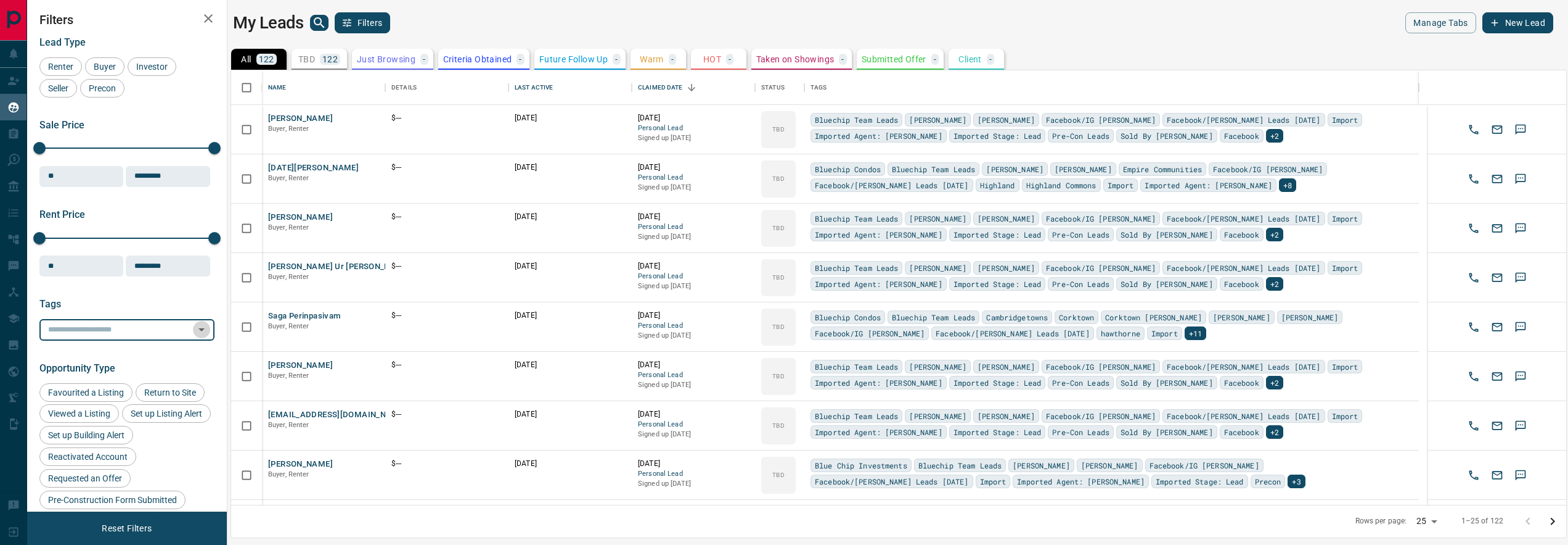
click at [194, 328] on icon "Open" at bounding box center [202, 329] width 15 height 15
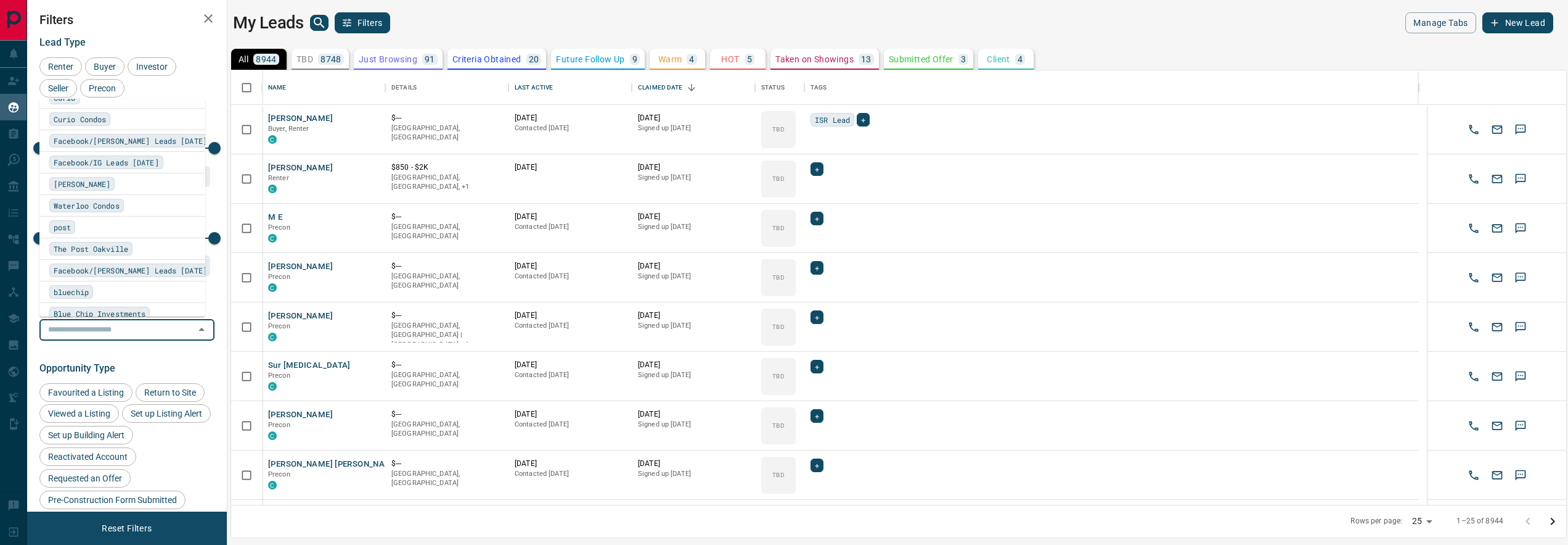
scroll to position [3829, 0]
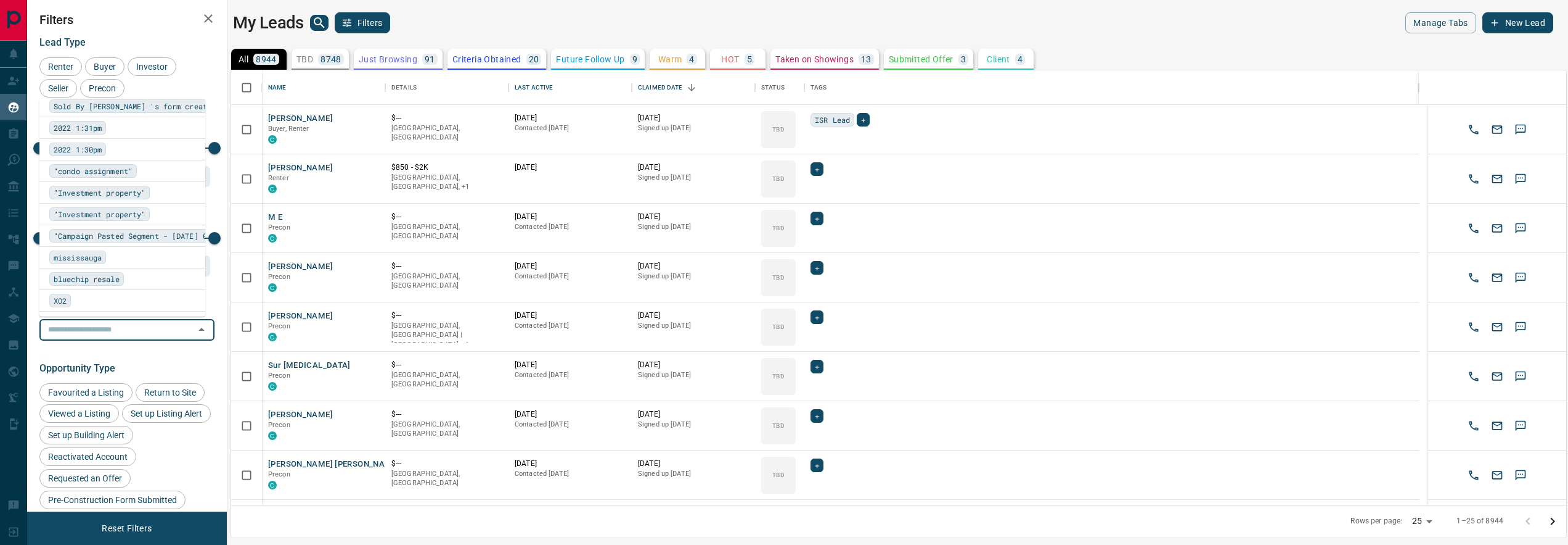
click at [107, 105] on span "Sold By [PERSON_NAME] 's form created [DATE][DATE]" at bounding box center [163, 106] width 220 height 12
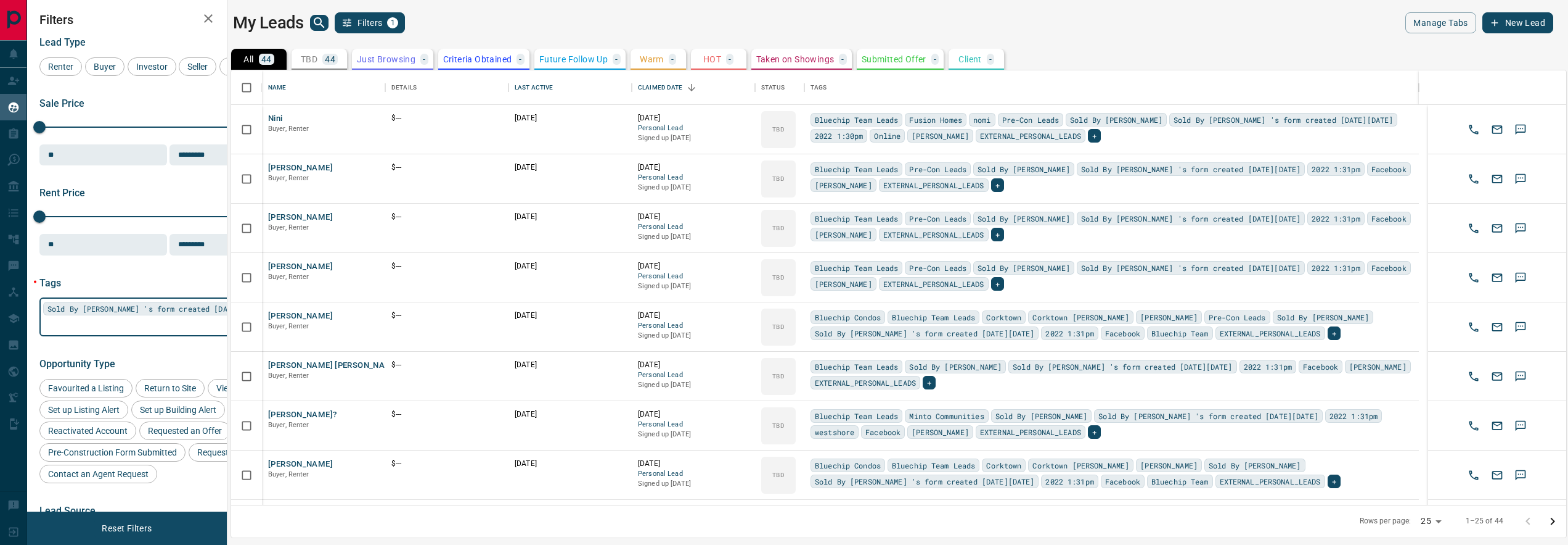
click at [187, 319] on input "text" at bounding box center [162, 326] width 238 height 13
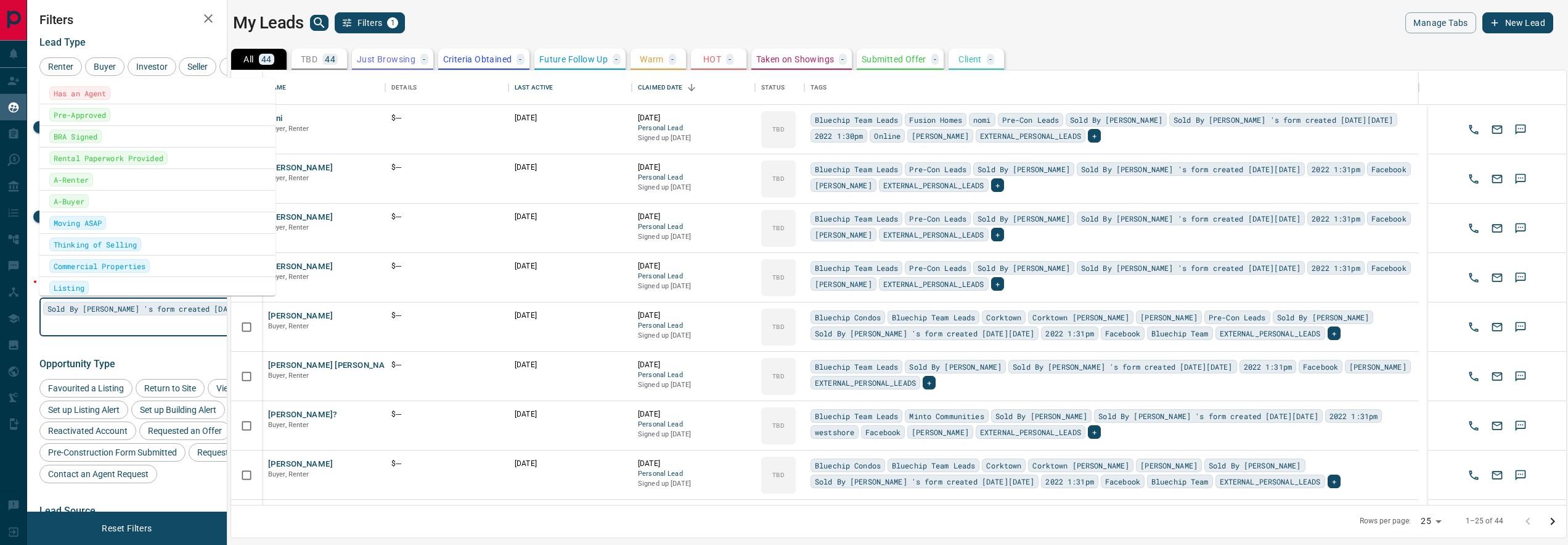
click at [191, 319] on input "text" at bounding box center [162, 326] width 238 height 13
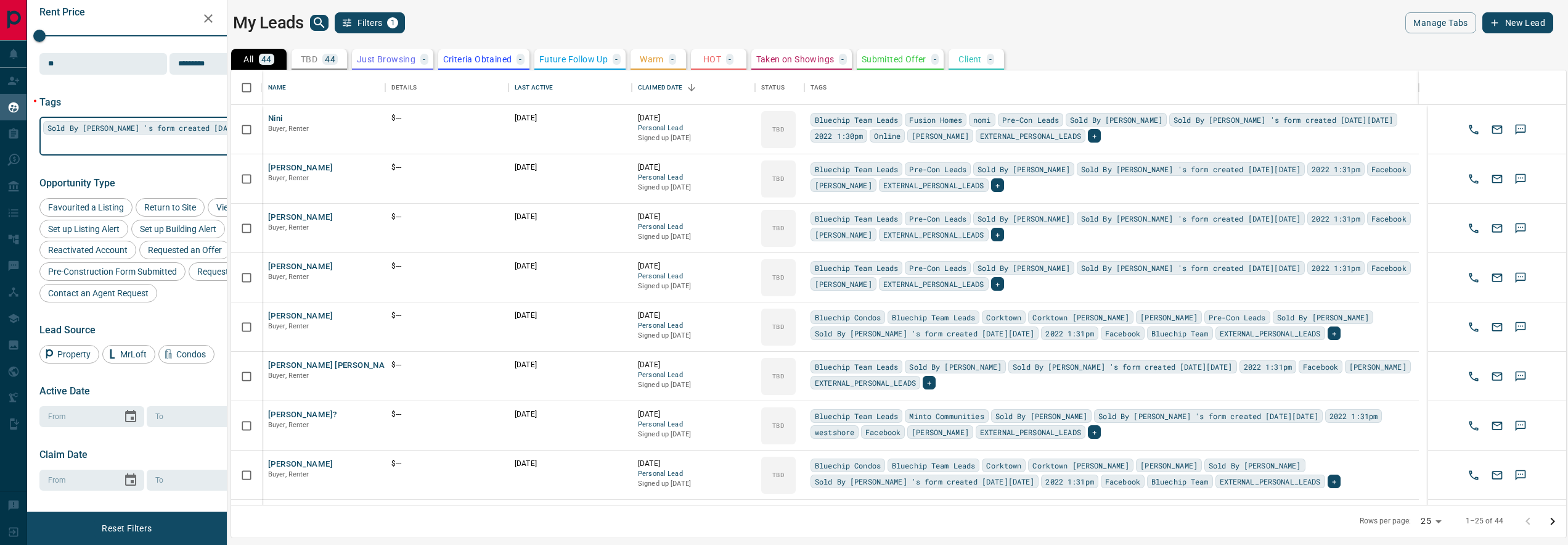
scroll to position [192, 0]
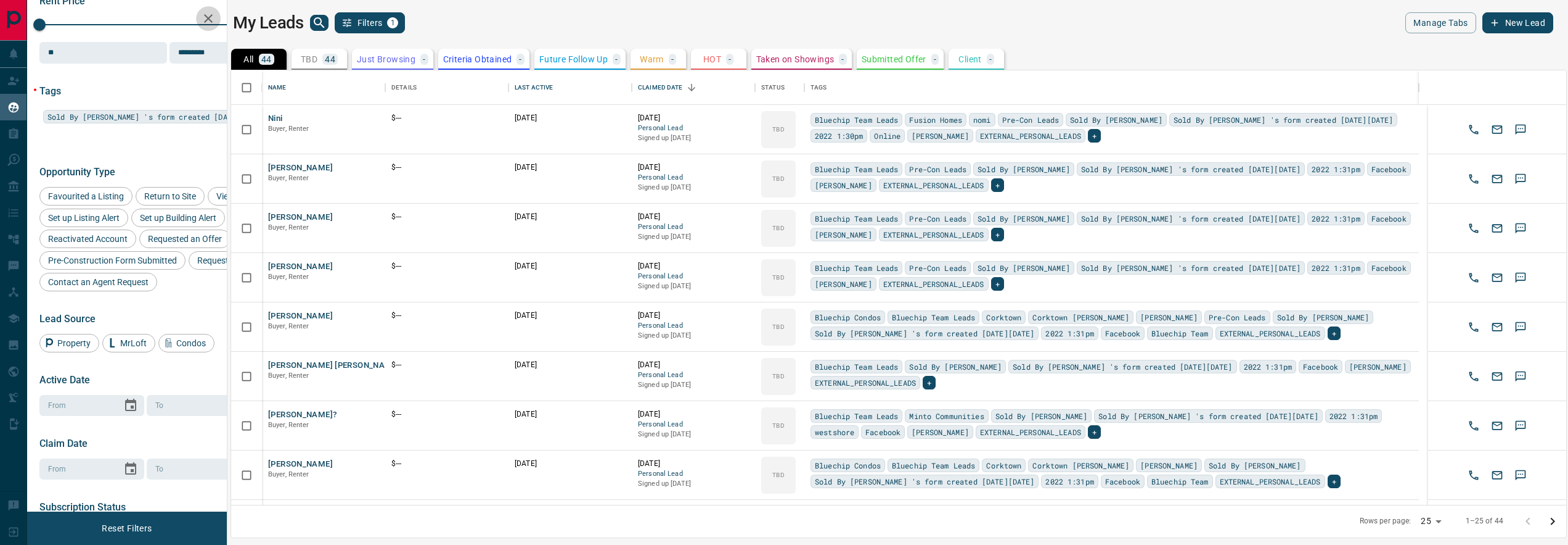
drag, startPoint x: 207, startPoint y: 16, endPoint x: 202, endPoint y: 95, distance: 79.2
click at [207, 18] on icon "button" at bounding box center [208, 18] width 15 height 15
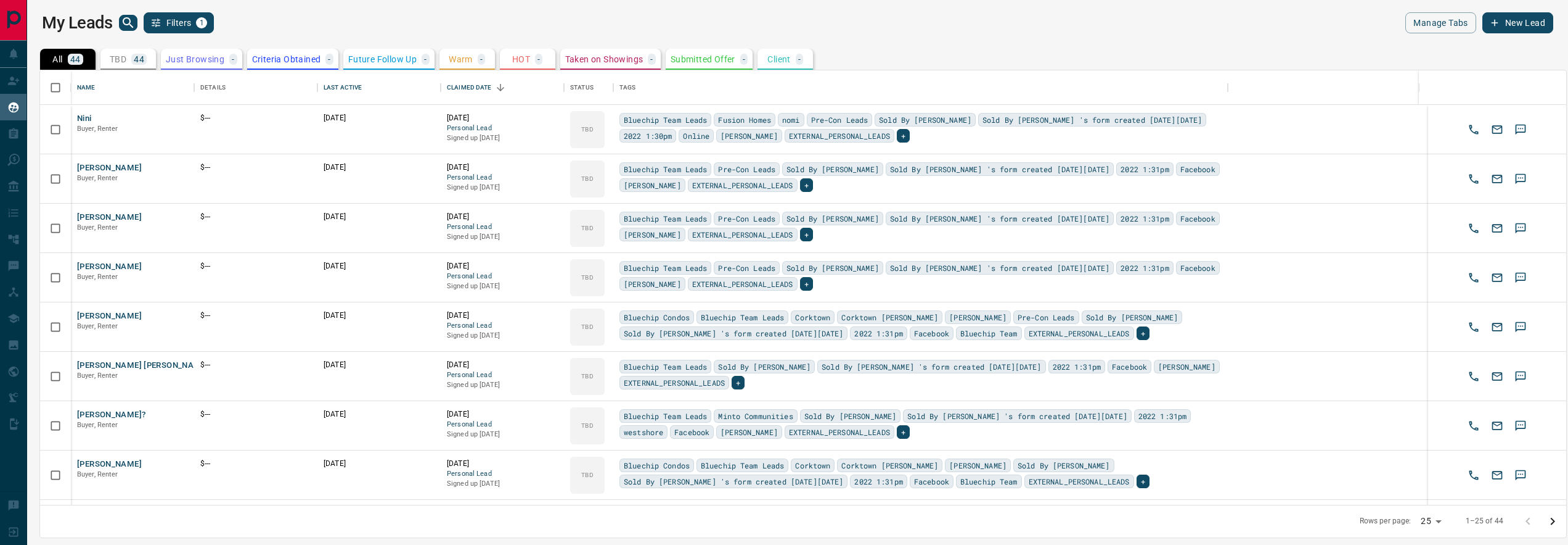
scroll to position [425, 1517]
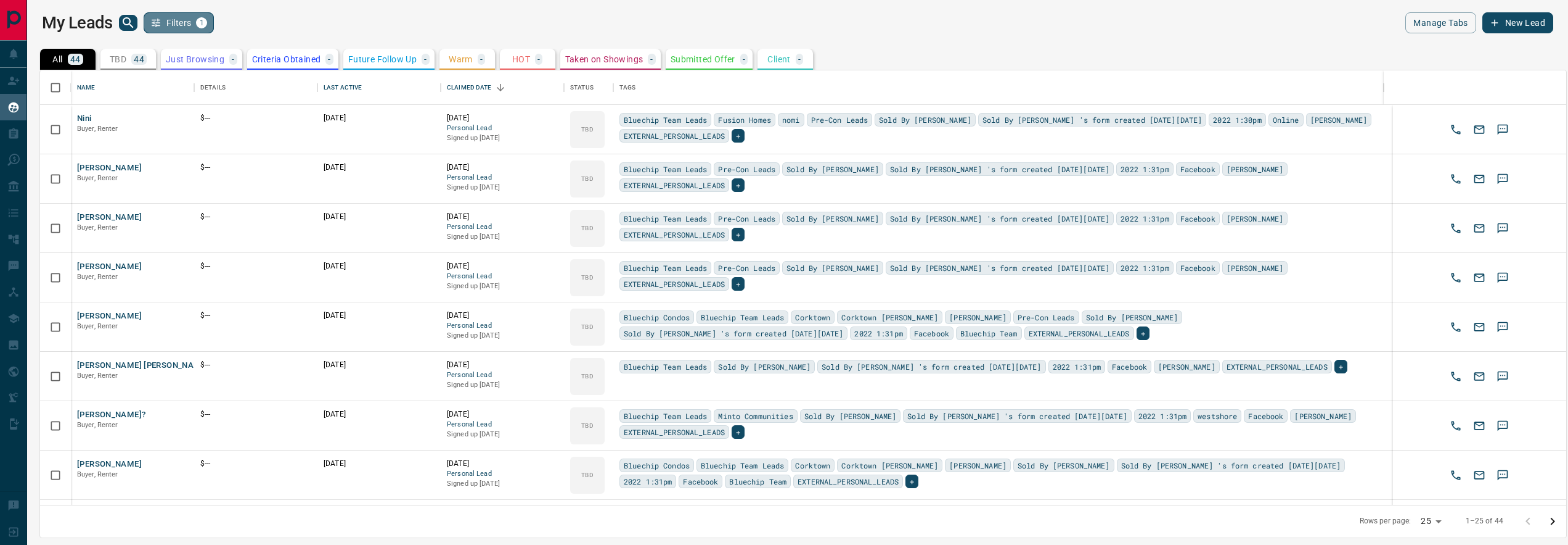
click at [168, 22] on button "Filters 1" at bounding box center [178, 22] width 71 height 21
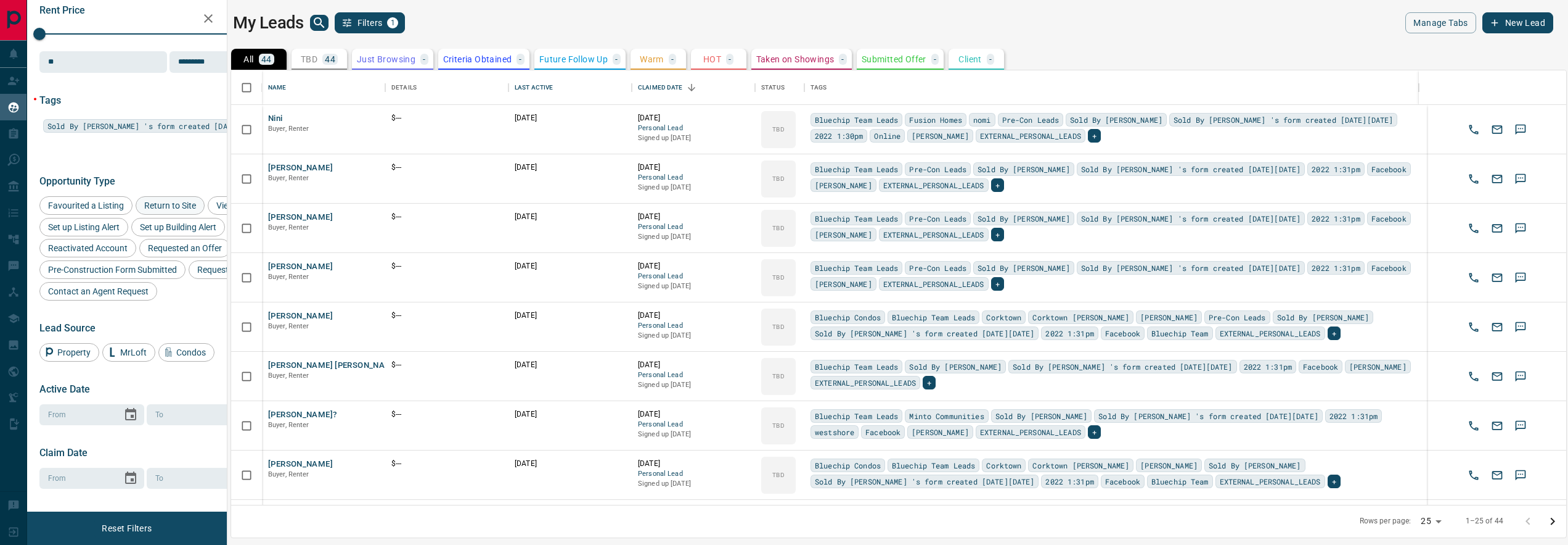
scroll to position [55, 0]
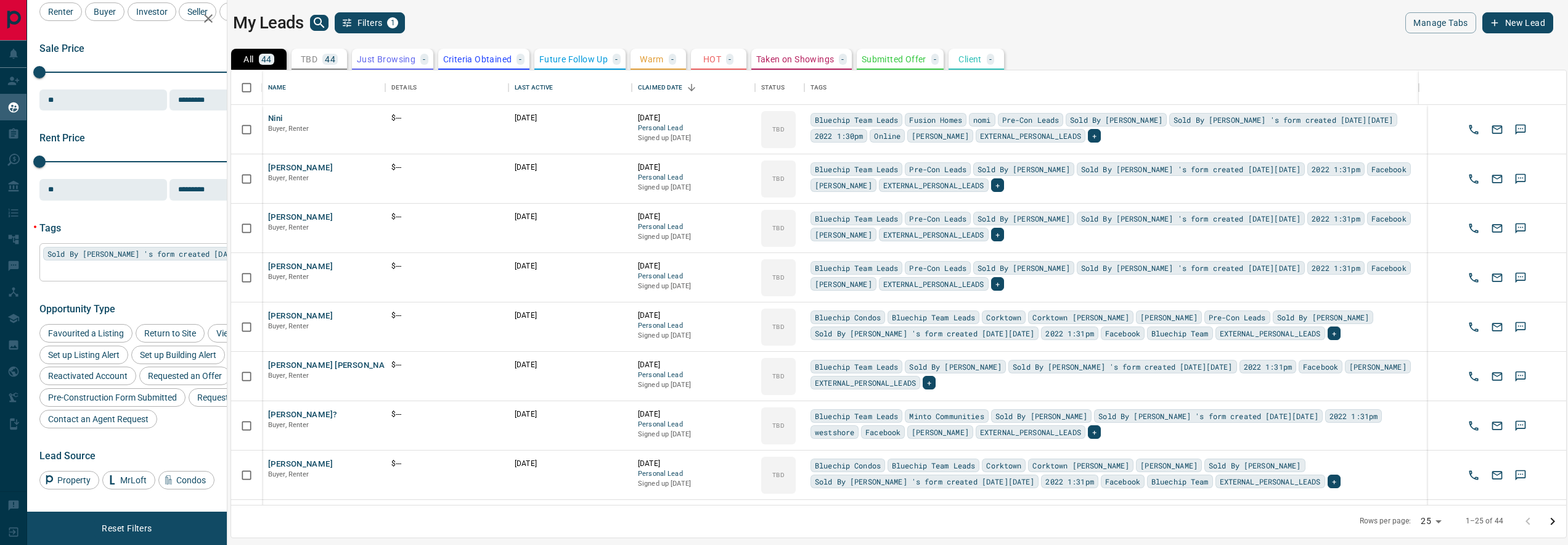
click at [118, 252] on span "Sold By [PERSON_NAME] 's form created [DATE][DATE]" at bounding box center [157, 253] width 220 height 12
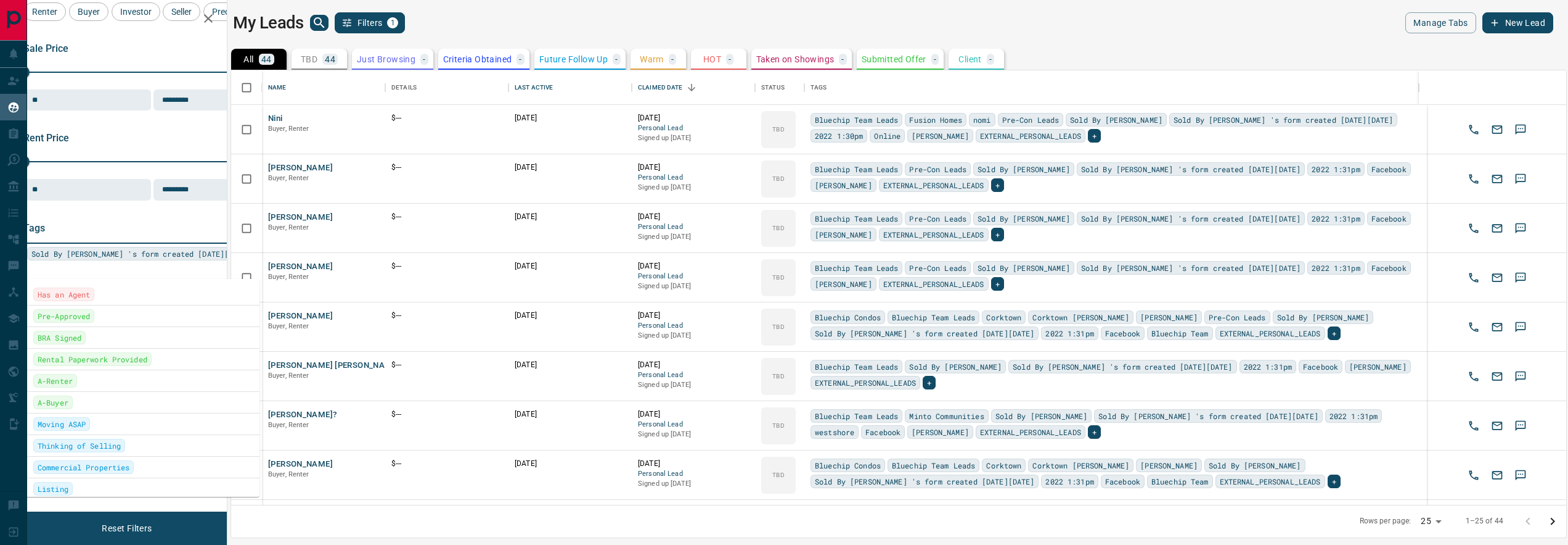
click at [203, 249] on span "Sold By [PERSON_NAME] 's form created [DATE][DATE]" at bounding box center [142, 253] width 220 height 12
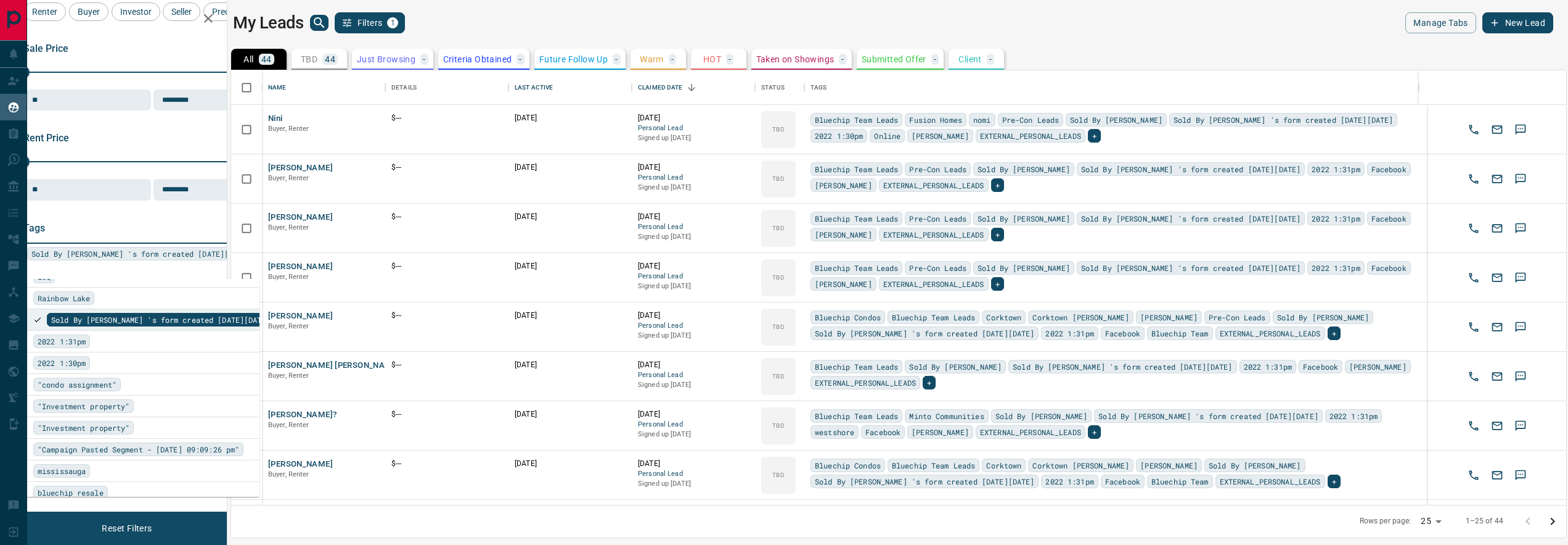
scroll to position [3733, 0]
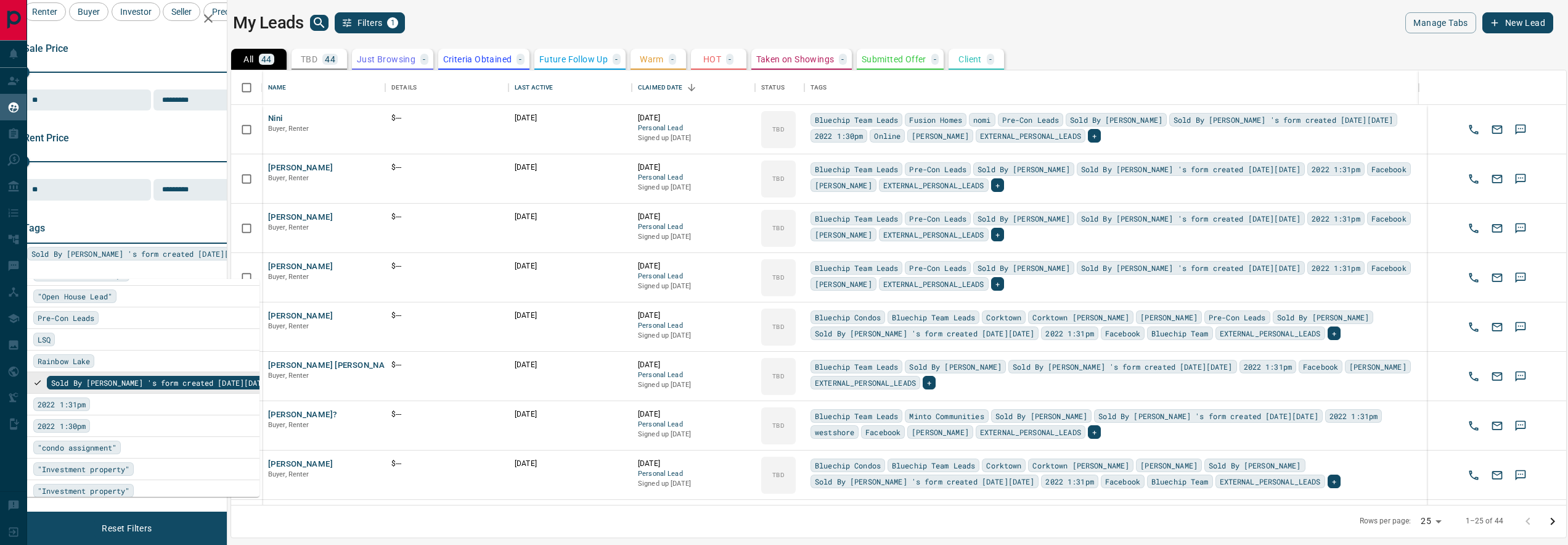
click at [32, 381] on li "Sold By [PERSON_NAME] 's form created [DATE][DATE]" at bounding box center [142, 382] width 236 height 21
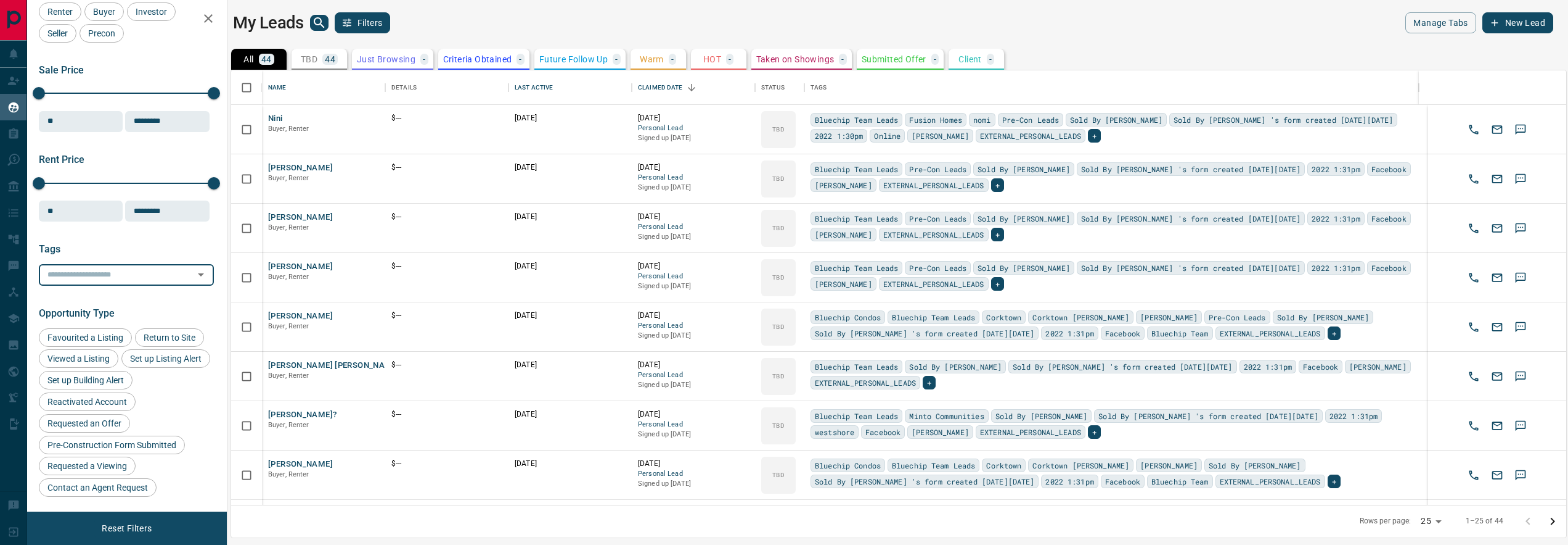
scroll to position [55, 1]
